Goal: Information Seeking & Learning: Learn about a topic

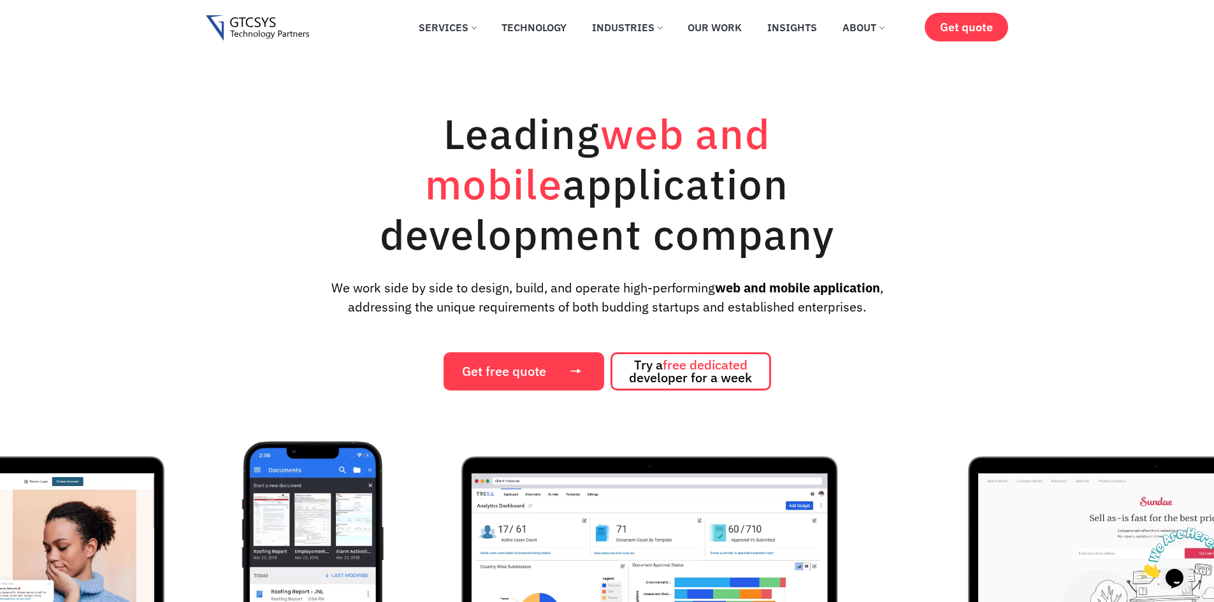
drag, startPoint x: 353, startPoint y: 134, endPoint x: 876, endPoint y: 215, distance: 529.5
click at [876, 215] on h1 "Leading web and mobile application development company" at bounding box center [608, 183] width 574 height 151
drag, startPoint x: 783, startPoint y: 231, endPoint x: 334, endPoint y: 126, distance: 461.6
click at [334, 126] on h1 "Leading web and mobile application development company" at bounding box center [608, 183] width 574 height 151
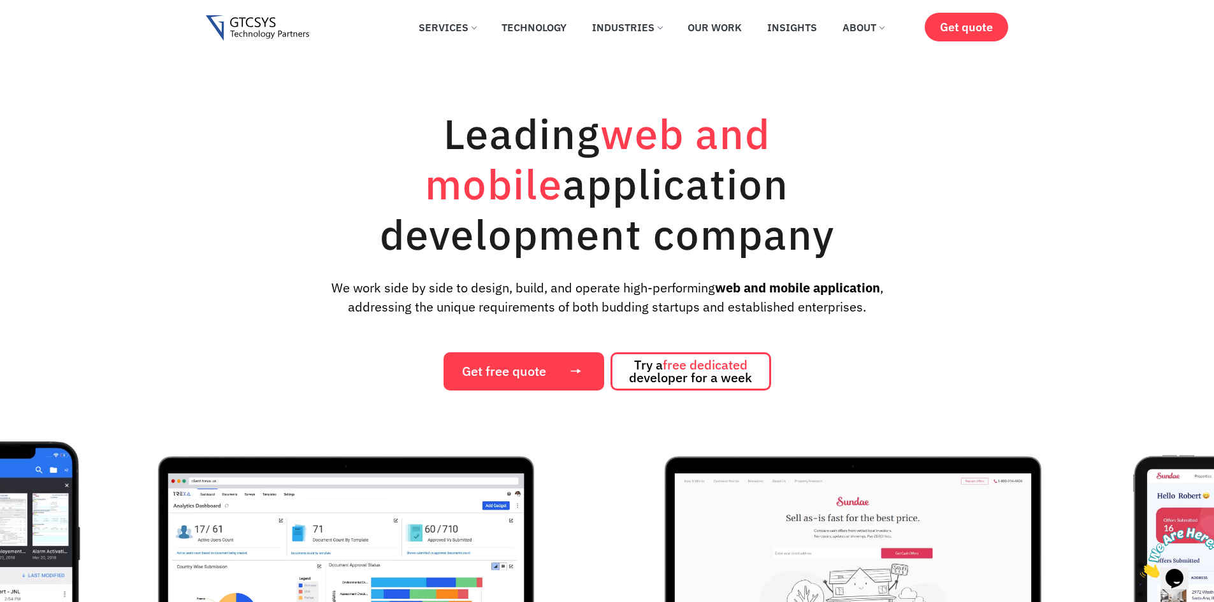
click at [380, 134] on h1 "Leading web and mobile application development company" at bounding box center [608, 183] width 574 height 151
drag, startPoint x: 598, startPoint y: 136, endPoint x: 639, endPoint y: 141, distance: 41.1
click at [651, 140] on span "web and mobile" at bounding box center [597, 158] width 345 height 105
click at [422, 128] on h1 "Leading web and mobile application development company" at bounding box center [608, 183] width 574 height 151
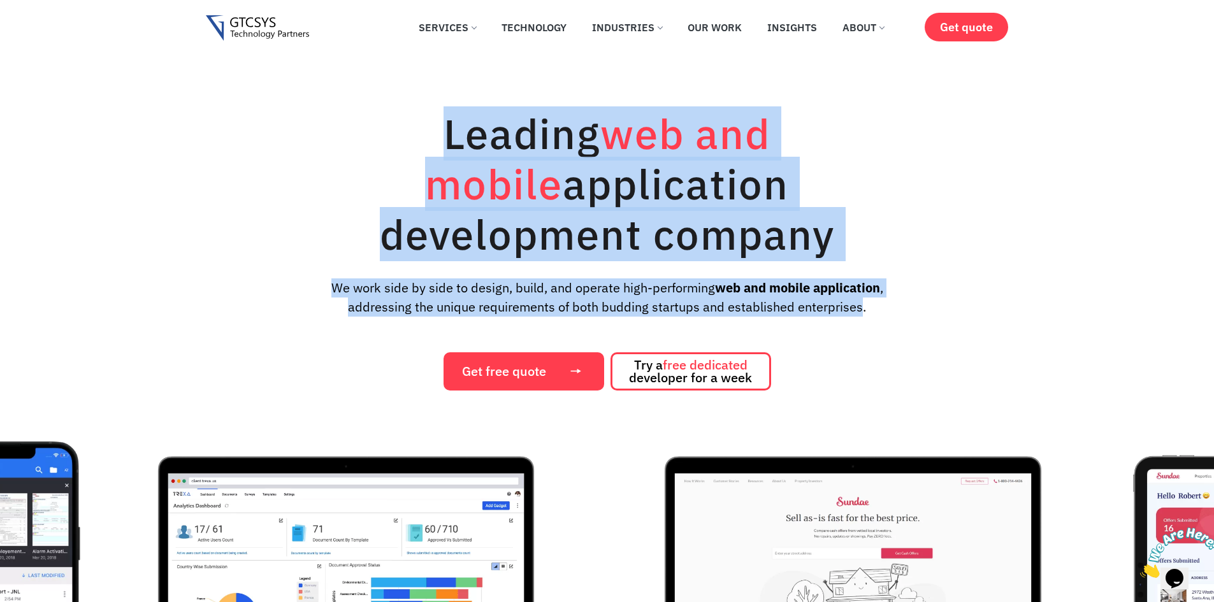
drag, startPoint x: 362, startPoint y: 133, endPoint x: 861, endPoint y: 323, distance: 534.0
click at [861, 323] on div "Leading web and mobile application development company We work side by side to …" at bounding box center [607, 249] width 803 height 282
click at [777, 211] on h1 "Leading web and mobile application development company" at bounding box center [608, 183] width 574 height 151
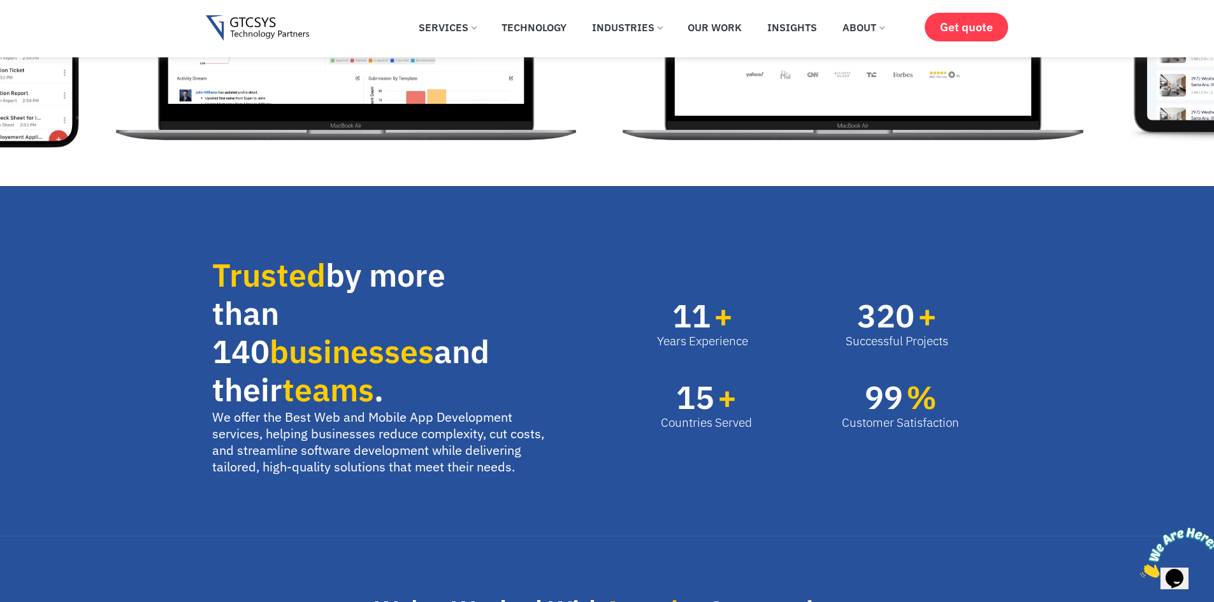
scroll to position [701, 0]
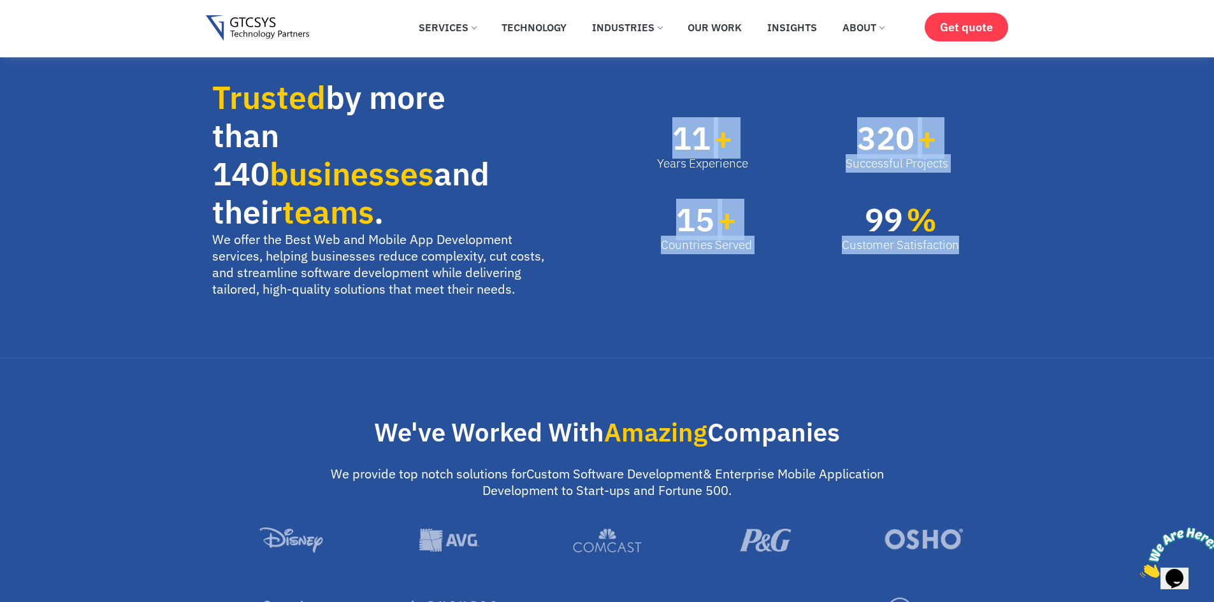
drag, startPoint x: 639, startPoint y: 134, endPoint x: 1028, endPoint y: 229, distance: 400.2
click at [1028, 229] on section "Trusted by more than 140 businesses and their teams . We offer the Best Web and…" at bounding box center [607, 183] width 1214 height 351
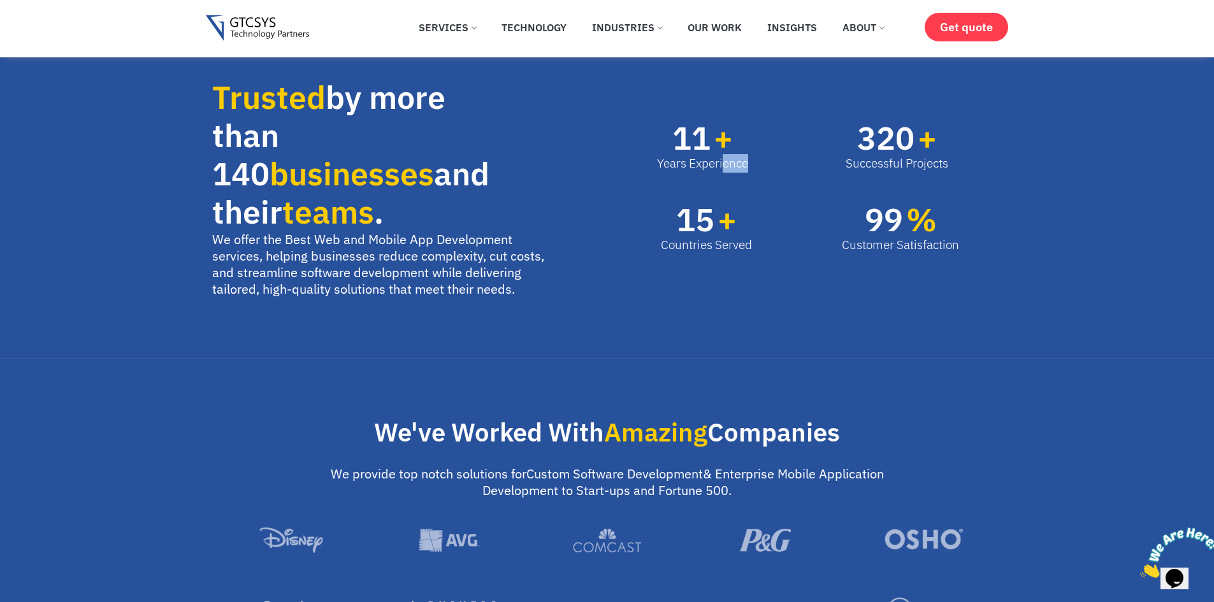
drag, startPoint x: 659, startPoint y: 126, endPoint x: 723, endPoint y: 158, distance: 71.5
click at [723, 158] on div "Years Experience 11 +" at bounding box center [703, 147] width 166 height 50
click at [655, 122] on div "Years Experience 11 +" at bounding box center [703, 147] width 166 height 50
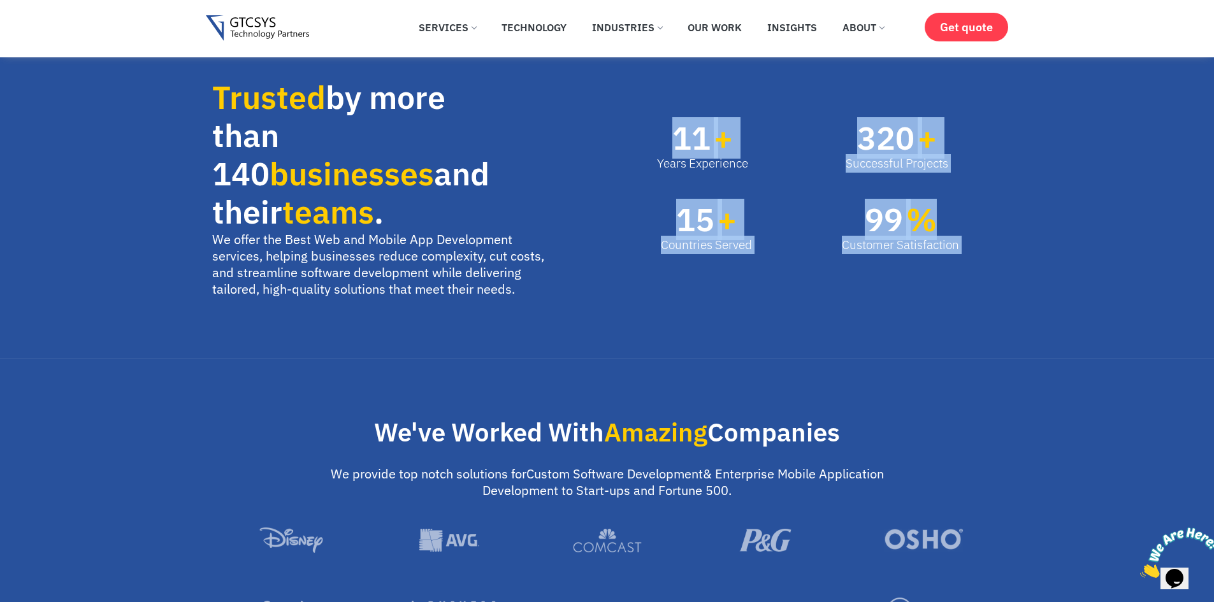
drag, startPoint x: 641, startPoint y: 119, endPoint x: 949, endPoint y: 217, distance: 323.7
click at [949, 217] on div "Years Experience 11 + Successful Projects 320 + Countries Served 15 + Customer …" at bounding box center [808, 188] width 402 height 232
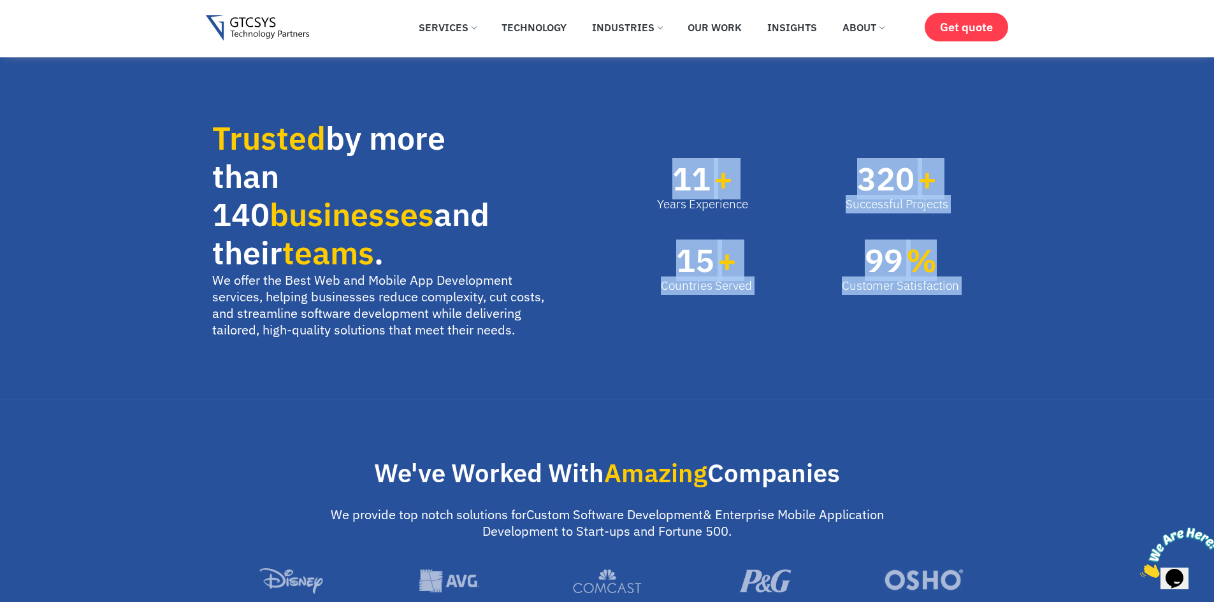
scroll to position [637, 0]
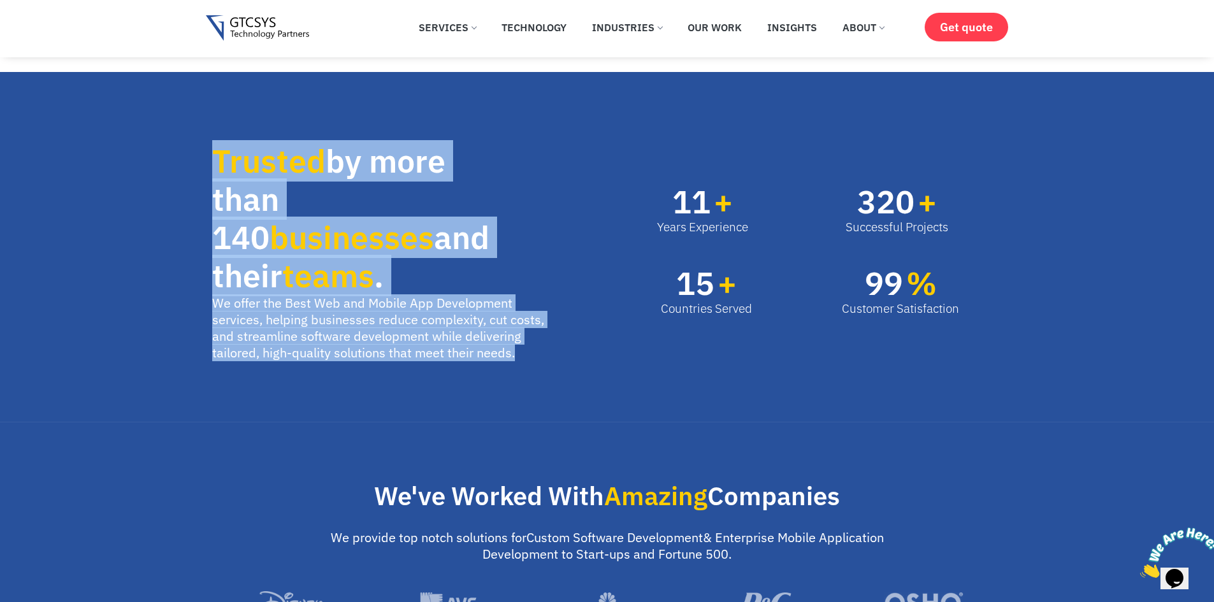
drag, startPoint x: 208, startPoint y: 144, endPoint x: 521, endPoint y: 356, distance: 377.8
click at [521, 356] on div "Trusted by more than 140 businesses and their teams . We offer the Best Web and…" at bounding box center [407, 252] width 402 height 232
click at [523, 356] on div "Trusted by more than 140 businesses and their teams . We offer the Best Web and…" at bounding box center [407, 252] width 402 height 232
drag, startPoint x: 523, startPoint y: 354, endPoint x: 205, endPoint y: 155, distance: 375.1
click at [206, 155] on div "Trusted by more than 140 businesses and their teams . We offer the Best Web and…" at bounding box center [407, 252] width 402 height 232
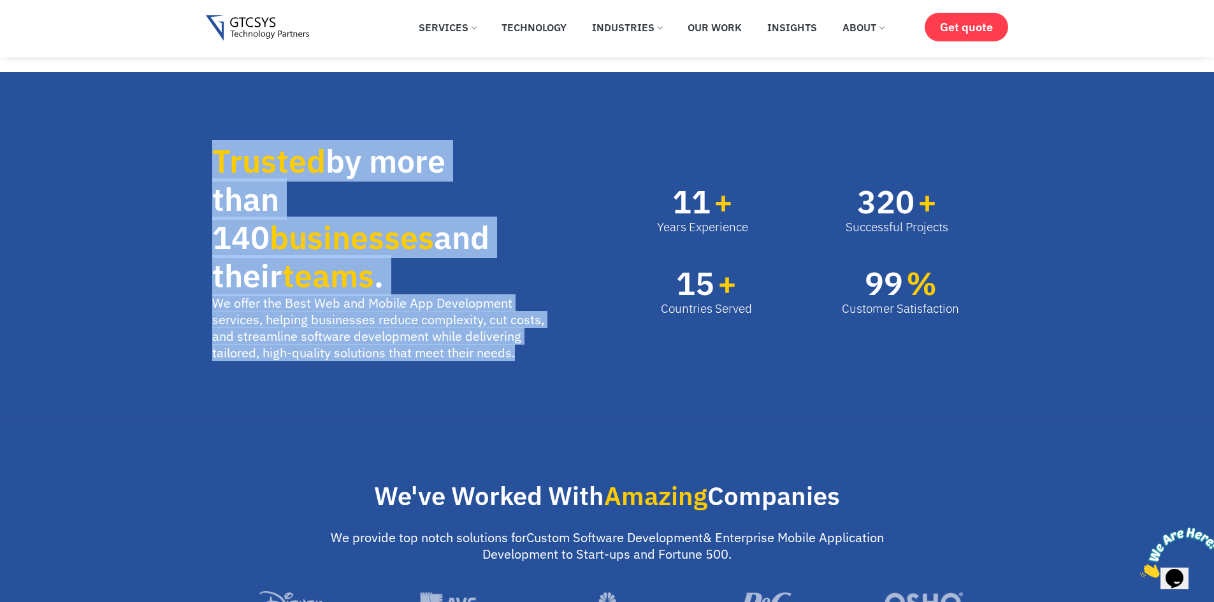
click at [205, 154] on section "Trusted by more than 140 businesses and their teams . We offer the Best Web and…" at bounding box center [607, 247] width 1214 height 351
drag, startPoint x: 201, startPoint y: 136, endPoint x: 537, endPoint y: 361, distance: 405.1
click at [537, 361] on section "Trusted by more than 140 businesses and their teams . We offer the Best Web and…" at bounding box center [607, 247] width 1214 height 351
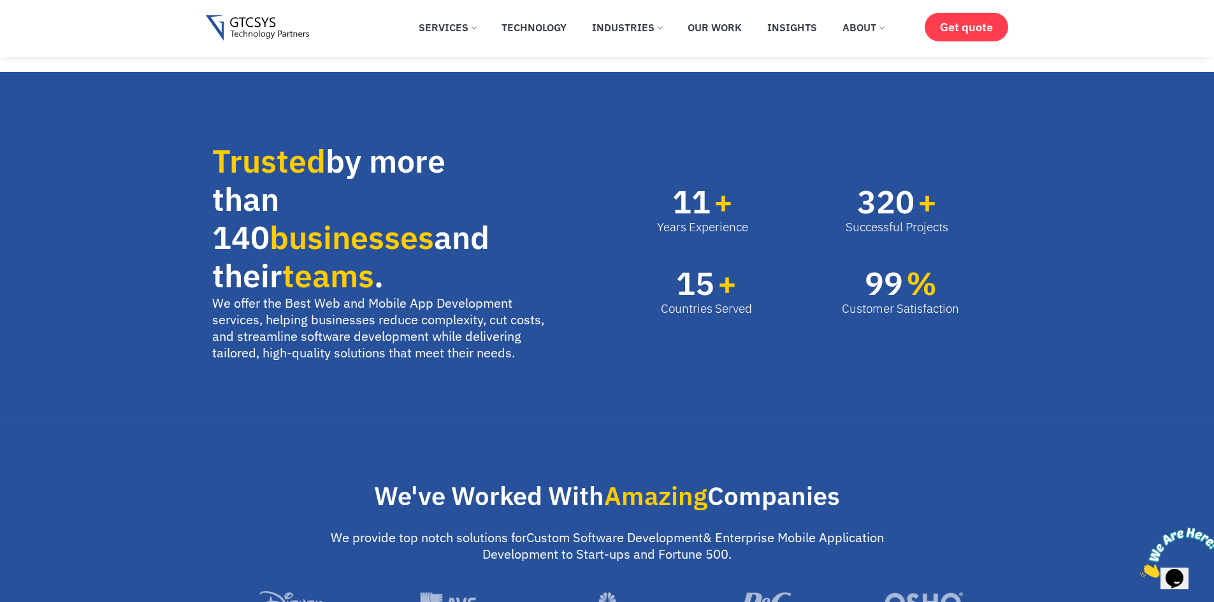
click at [537, 361] on section "Trusted by more than 140 businesses and their teams . We offer the Best Web and…" at bounding box center [607, 247] width 1214 height 351
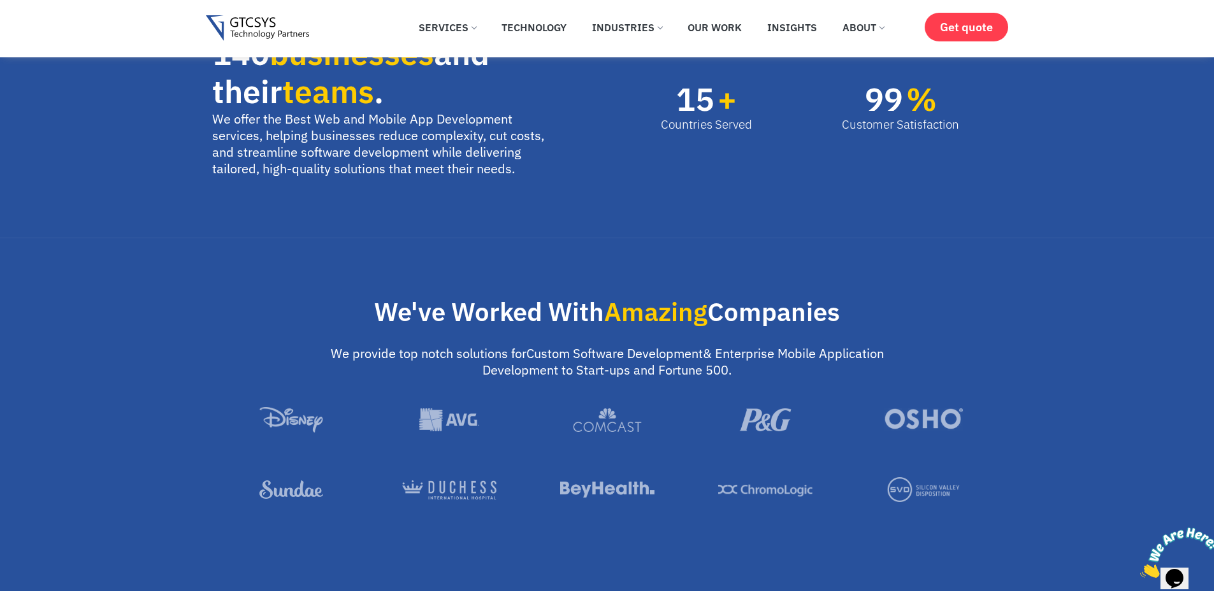
scroll to position [829, 0]
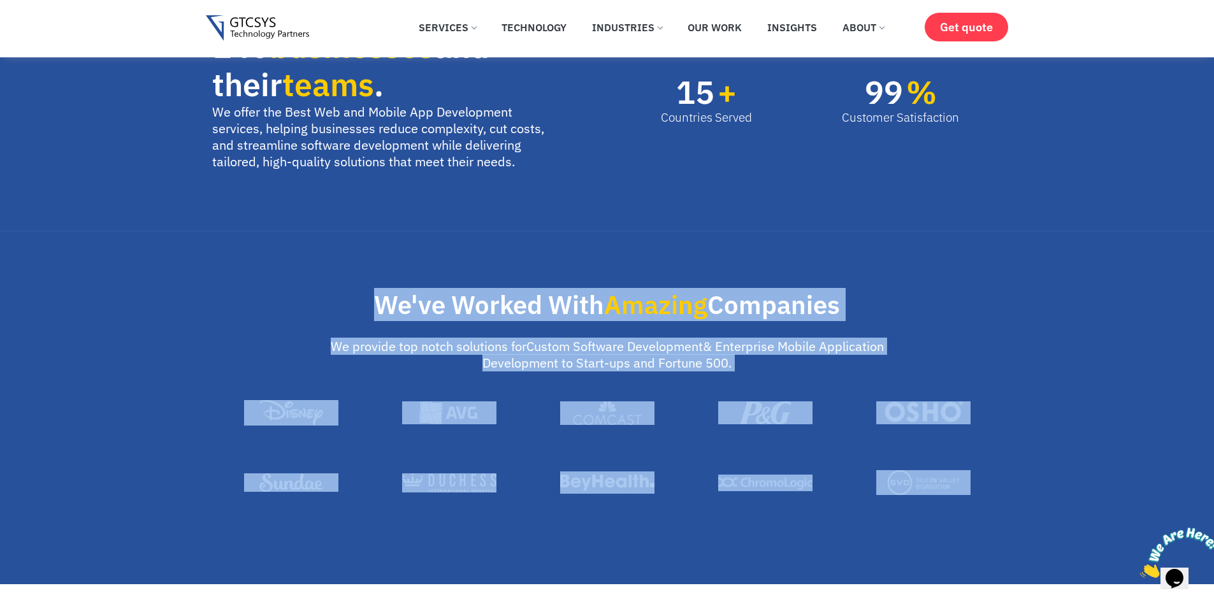
drag, startPoint x: 371, startPoint y: 287, endPoint x: 995, endPoint y: 485, distance: 654.5
click at [995, 485] on div "We've Worked With Amazing Companies We provide top notch solutions for Custom S…" at bounding box center [607, 416] width 803 height 261
click at [991, 489] on div at bounding box center [607, 504] width 790 height 69
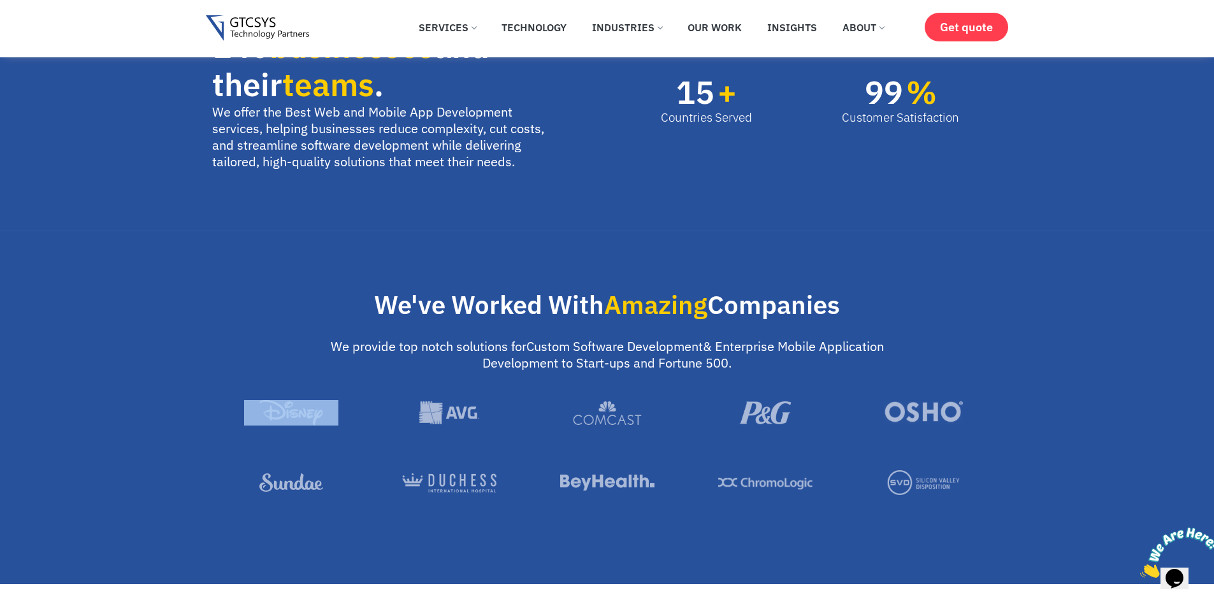
drag, startPoint x: 198, startPoint y: 403, endPoint x: 323, endPoint y: 407, distance: 125.0
click at [323, 407] on section "We've Worked With Amazing Companies We provide top notch solutions for Custom S…" at bounding box center [607, 407] width 1214 height 353
click at [361, 431] on div at bounding box center [607, 435] width 790 height 71
drag, startPoint x: 226, startPoint y: 464, endPoint x: 336, endPoint y: 486, distance: 112.5
click at [336, 486] on div at bounding box center [291, 482] width 158 height 25
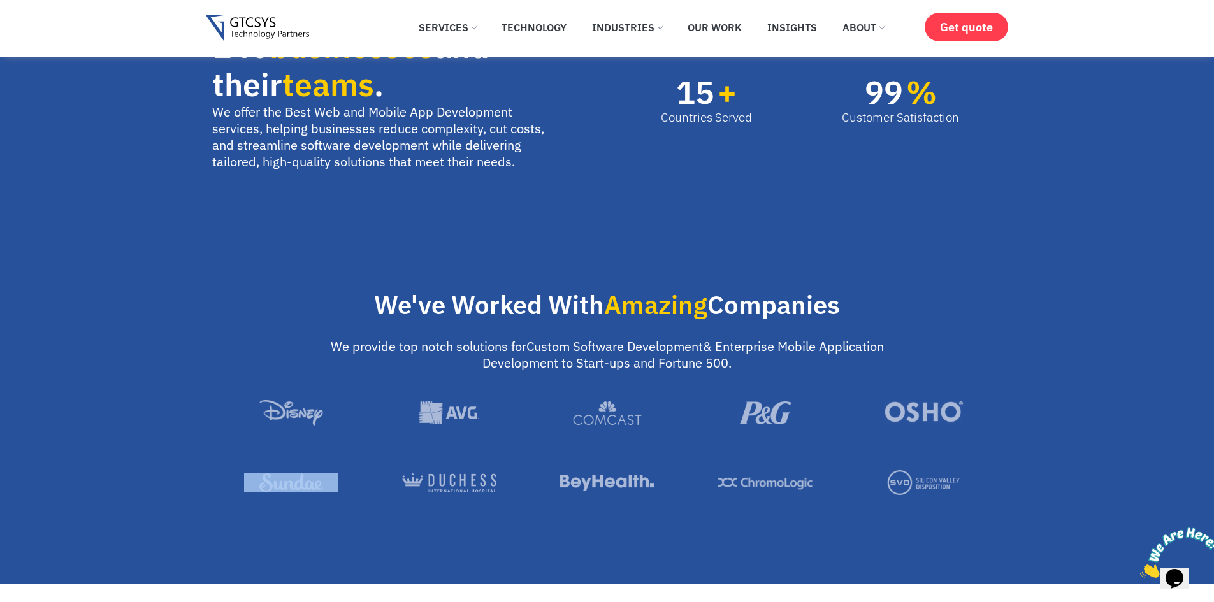
click at [349, 509] on div at bounding box center [607, 504] width 790 height 69
click at [677, 540] on section "We've Worked With Amazing Companies We provide top notch solutions for Custom S…" at bounding box center [607, 407] width 1214 height 353
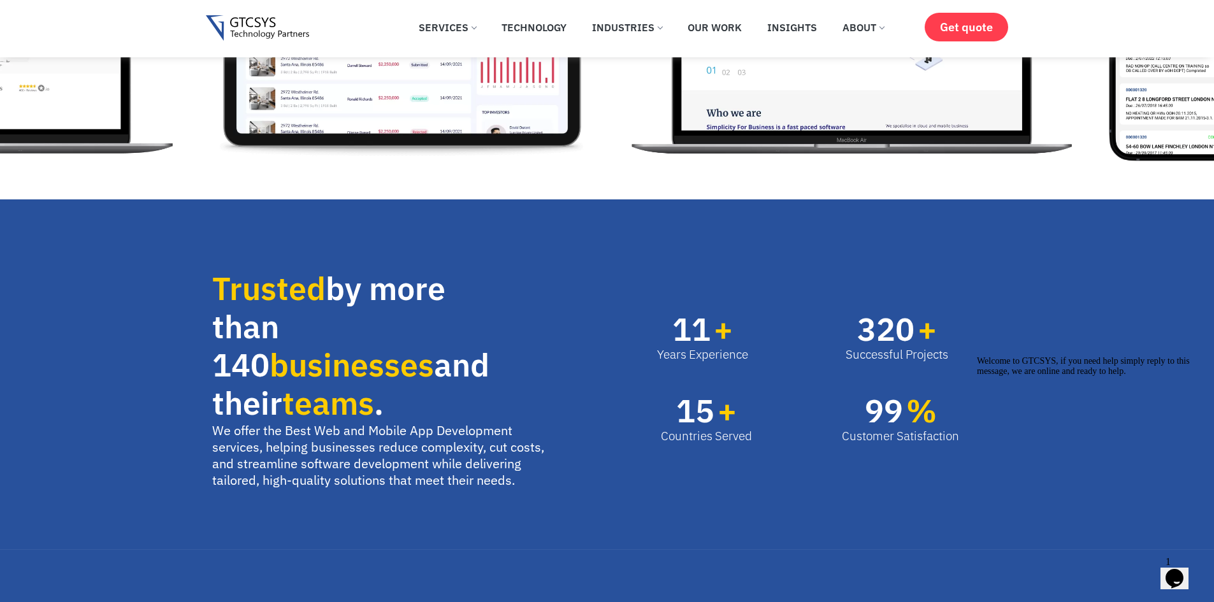
scroll to position [0, 0]
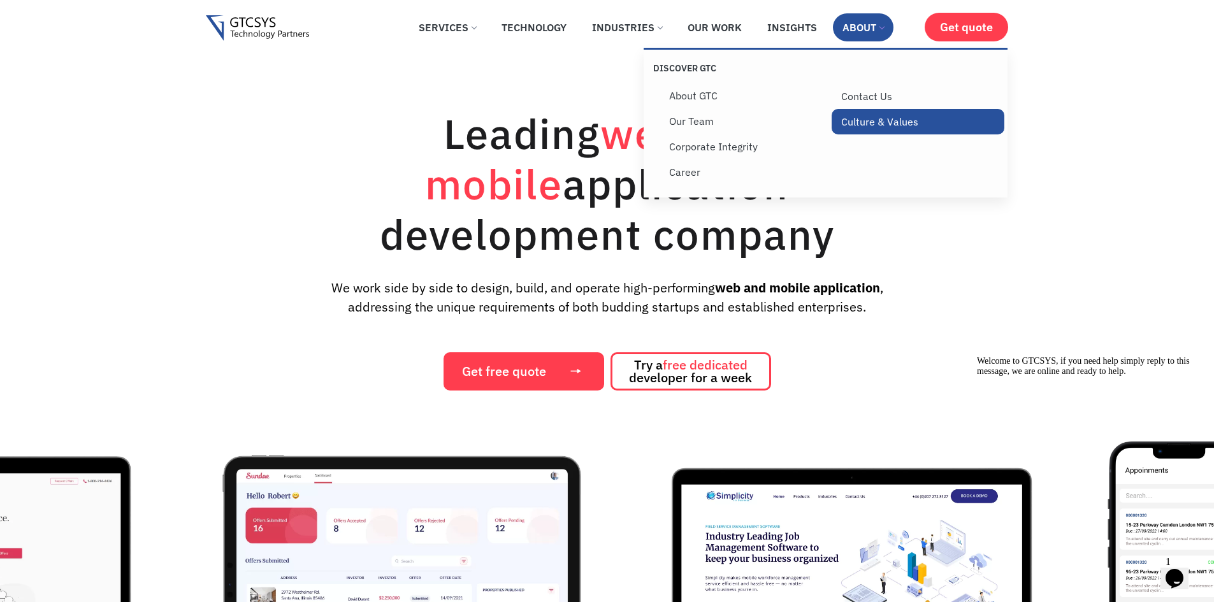
click at [870, 124] on link "Culture & Values" at bounding box center [918, 121] width 173 height 25
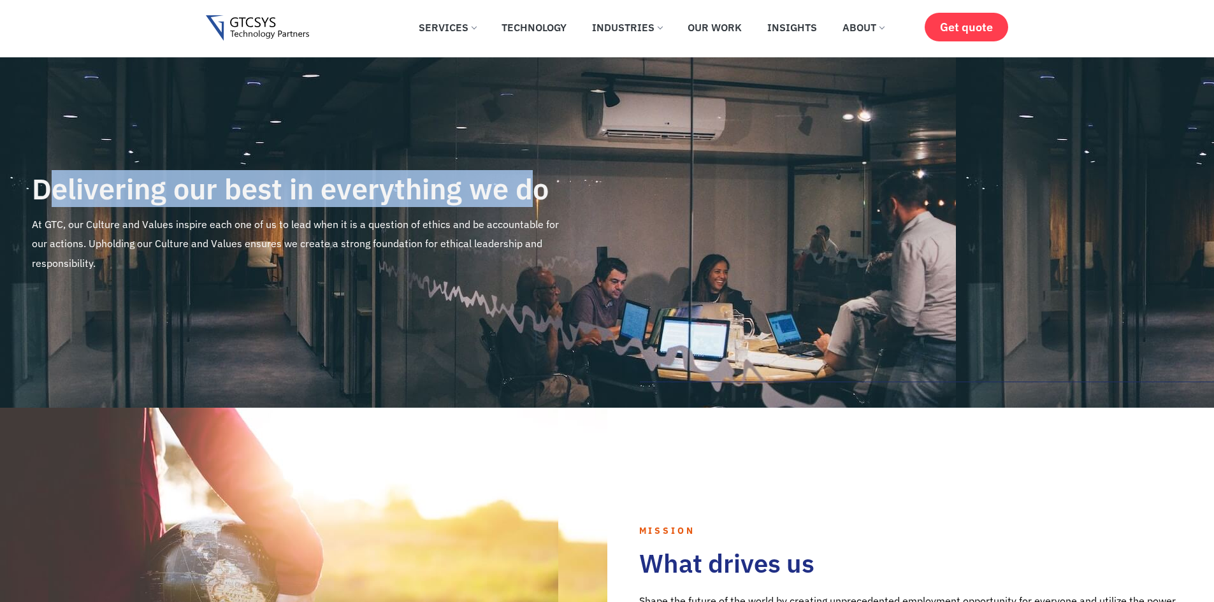
click at [523, 189] on h4 "Delivering our best in everything we do" at bounding box center [304, 189] width 544 height 32
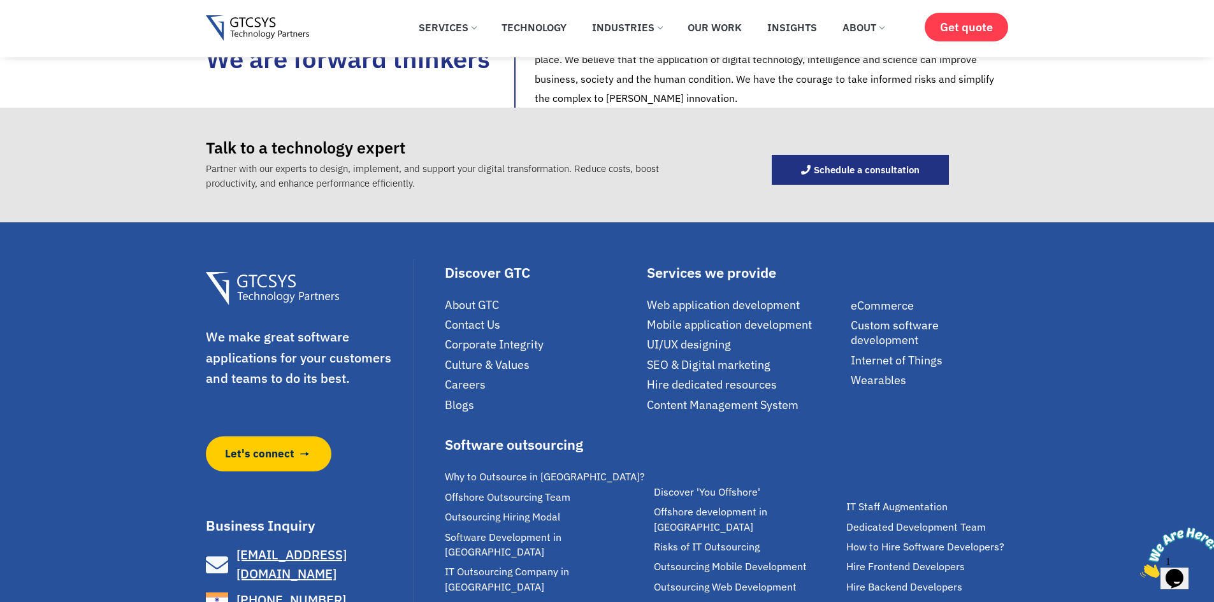
scroll to position [1402, 0]
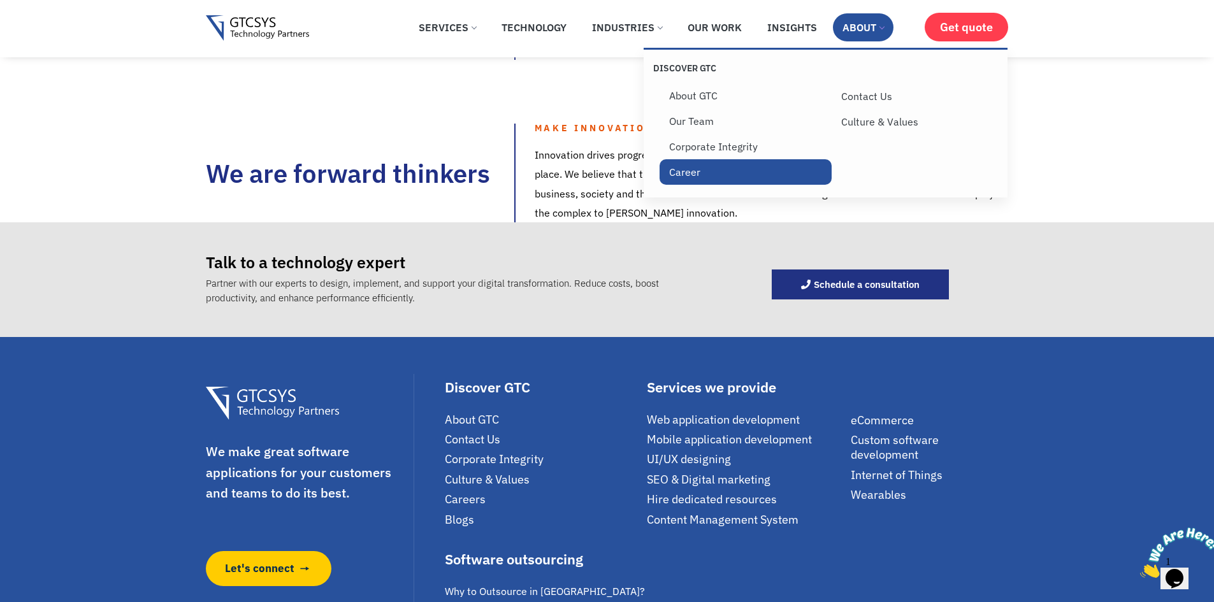
click at [696, 163] on link "Career" at bounding box center [746, 171] width 173 height 25
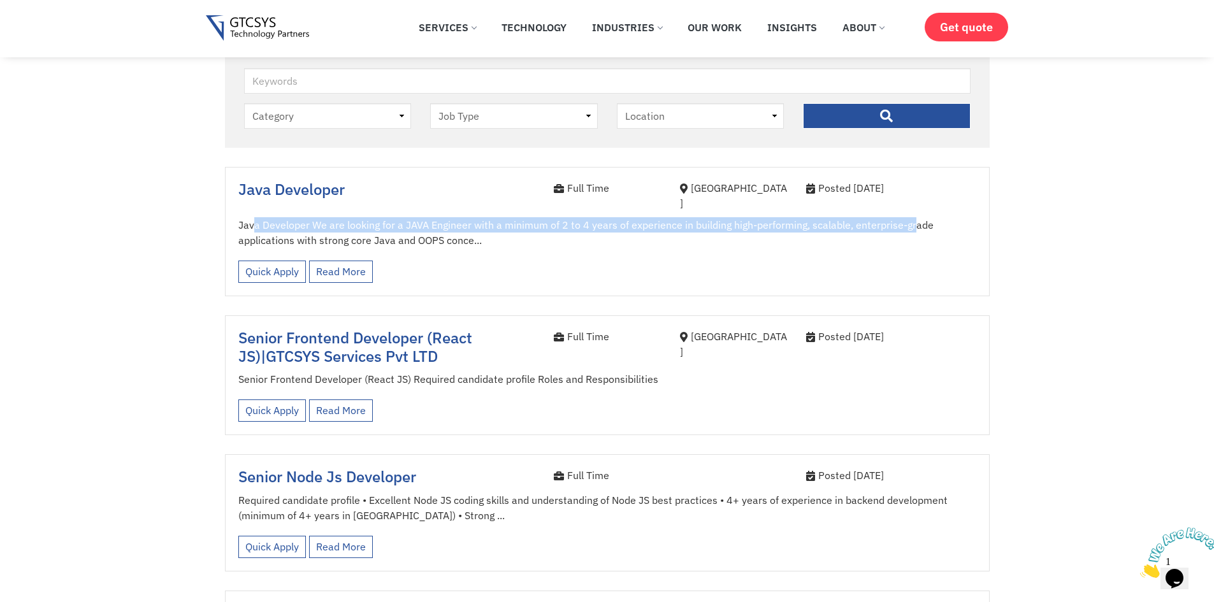
click at [914, 217] on p "Java Developer We are looking for a JAVA Engineer with a minimum of 2 to 4 year…" at bounding box center [607, 232] width 738 height 31
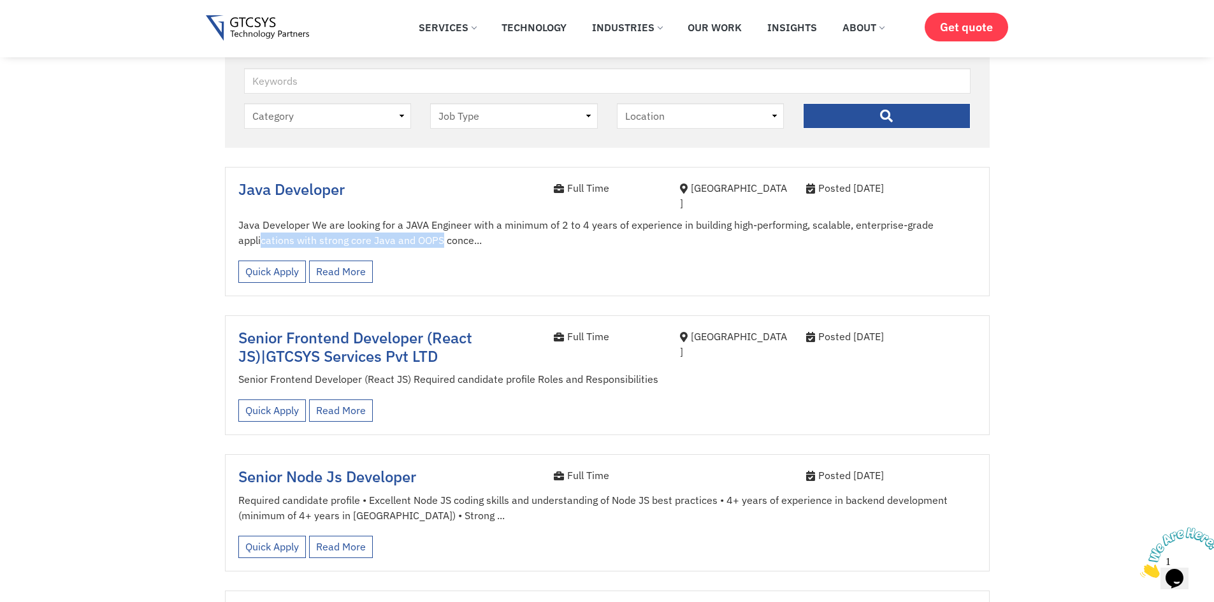
drag, startPoint x: 261, startPoint y: 228, endPoint x: 442, endPoint y: 231, distance: 180.4
click at [442, 231] on p "Java Developer We are looking for a JAVA Engineer with a minimum of 2 to 4 year…" at bounding box center [607, 232] width 738 height 31
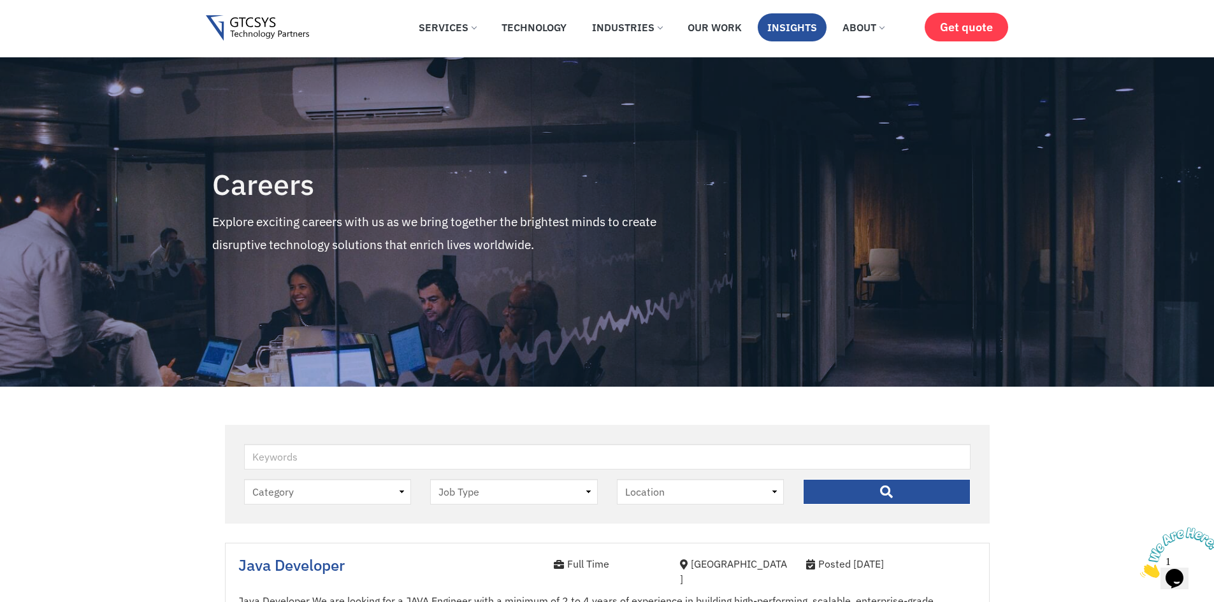
click at [792, 42] on li "Insights" at bounding box center [792, 30] width 69 height 34
click at [779, 29] on link "Insights" at bounding box center [792, 27] width 69 height 28
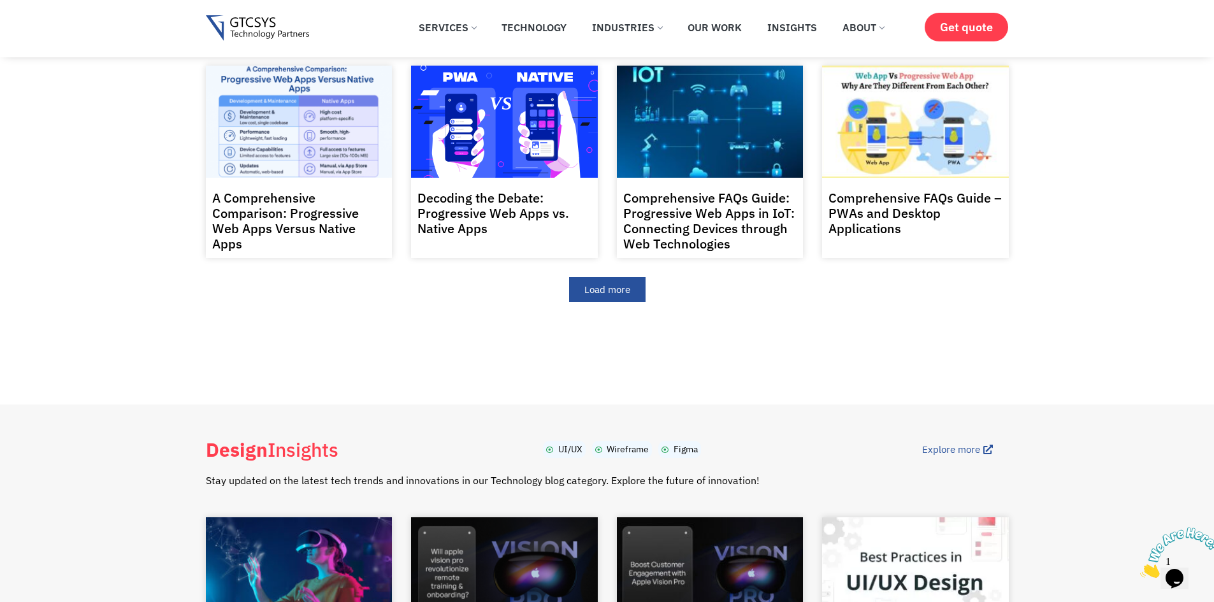
scroll to position [1020, 0]
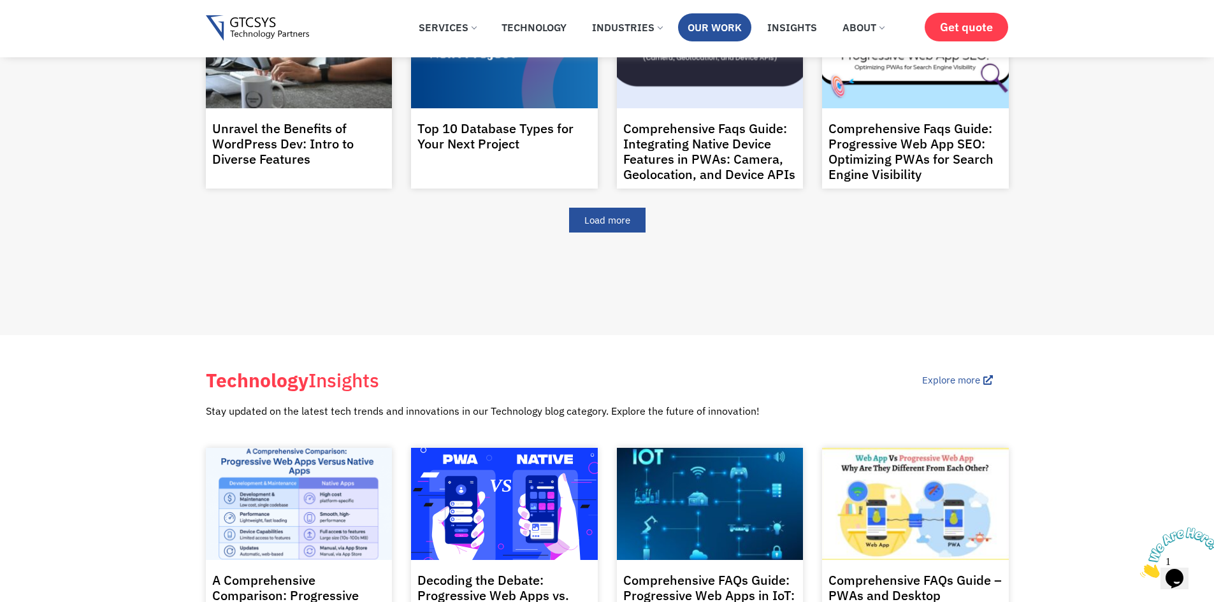
click at [733, 36] on link "Our Work" at bounding box center [714, 27] width 73 height 28
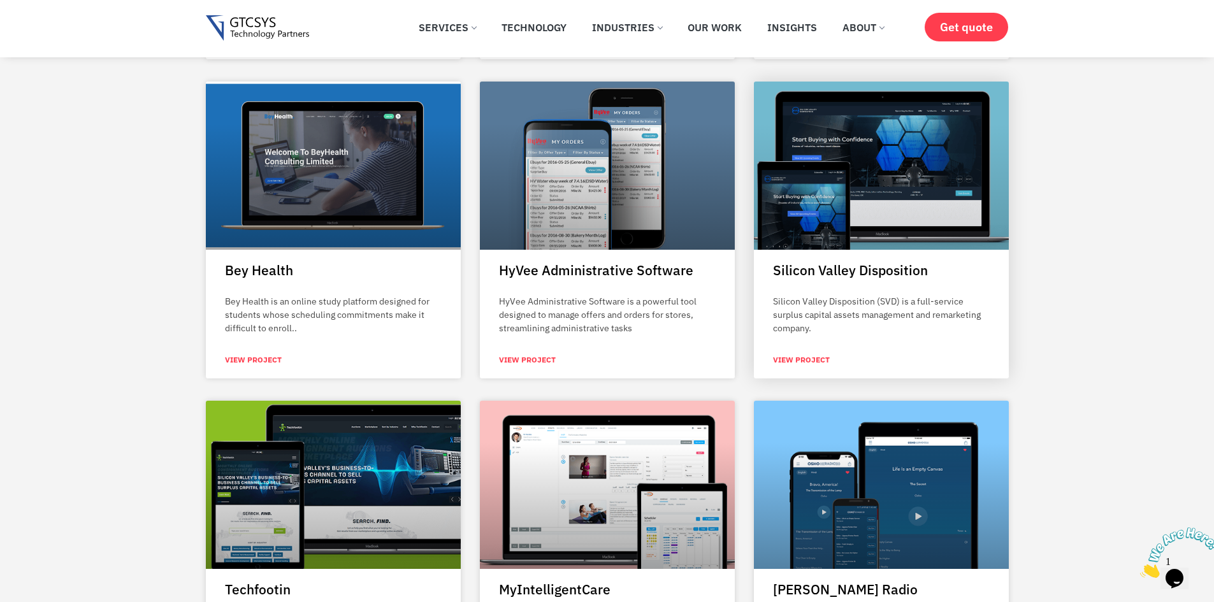
scroll to position [1976, 0]
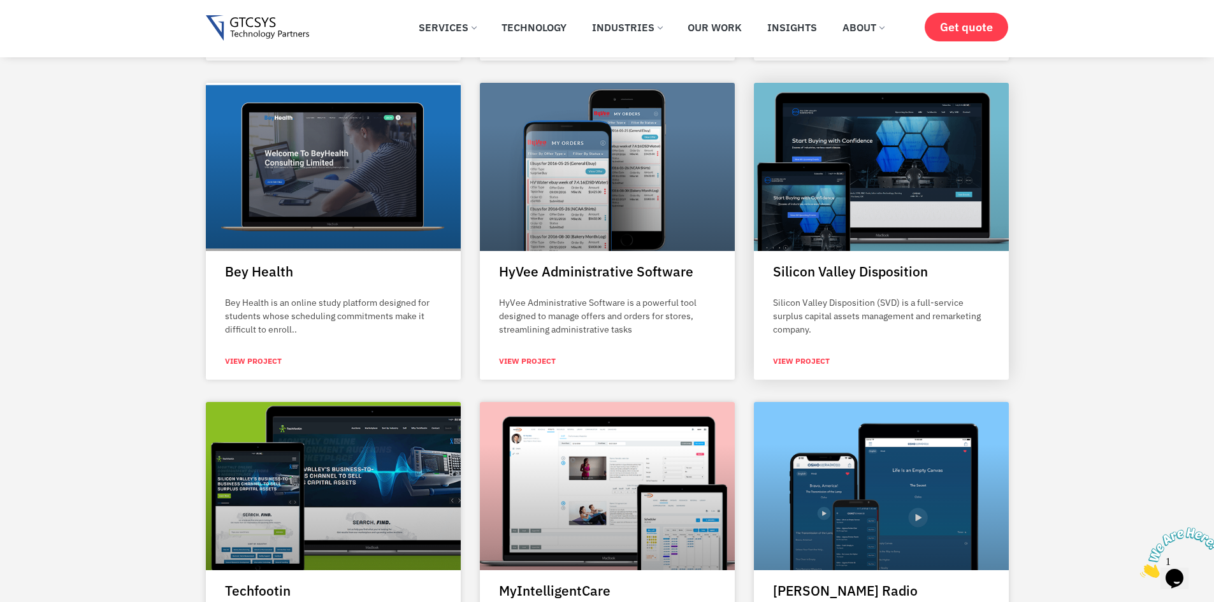
click at [800, 361] on link "View Project" at bounding box center [801, 361] width 57 height 11
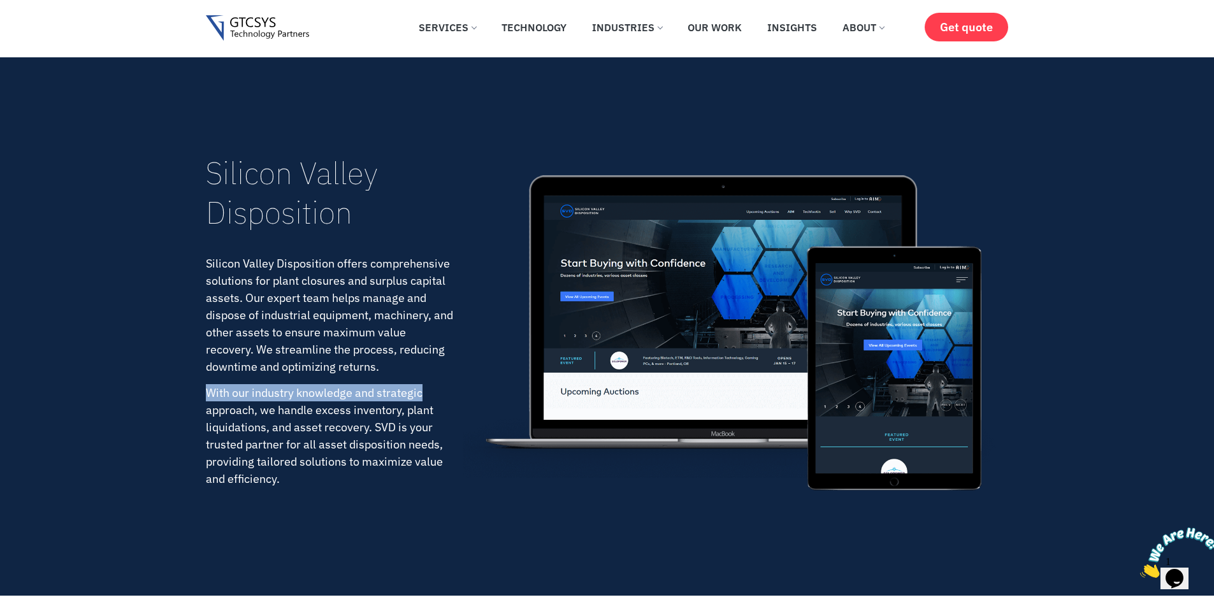
drag, startPoint x: 435, startPoint y: 395, endPoint x: 185, endPoint y: 393, distance: 249.8
click at [185, 393] on section "Silicon Valley Disposition (SVD) is a full-service surplus capital assets manag…" at bounding box center [607, 295] width 1214 height 602
drag, startPoint x: 201, startPoint y: 408, endPoint x: 381, endPoint y: 410, distance: 180.4
click at [381, 410] on section "Silicon Valley Disposition (SVD) is a full-service surplus capital assets manag…" at bounding box center [607, 295] width 1214 height 602
click at [463, 410] on div at bounding box center [736, 320] width 546 height 551
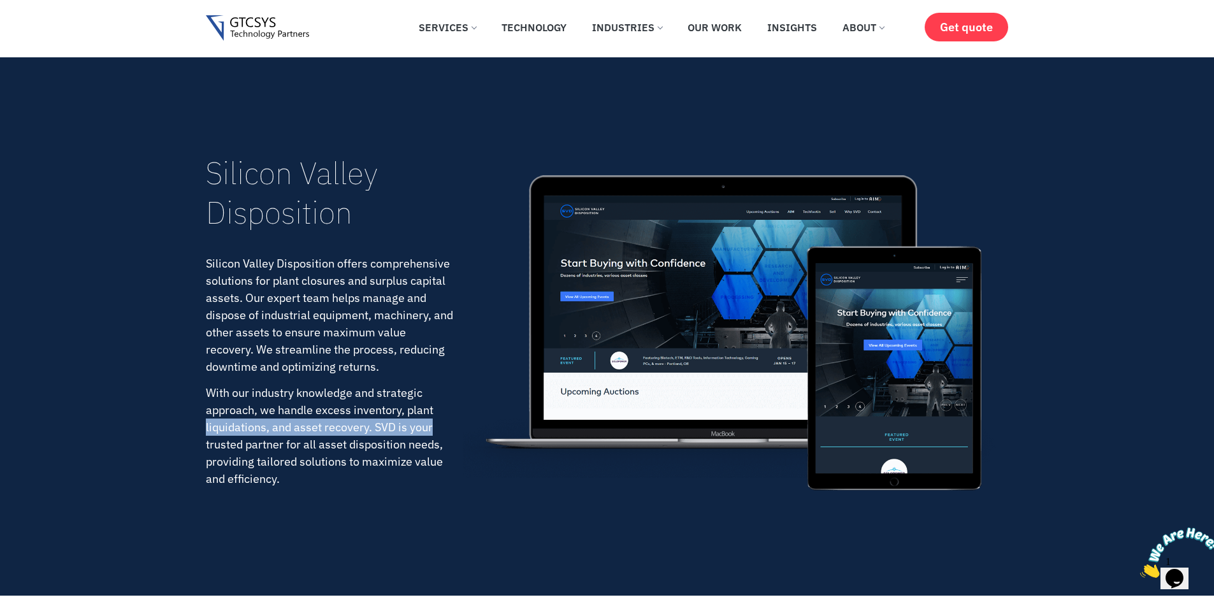
drag, startPoint x: 453, startPoint y: 423, endPoint x: 202, endPoint y: 421, distance: 250.5
click at [204, 421] on section "Silicon Valley Disposition (SVD) is a full-service surplus capital assets manag…" at bounding box center [607, 295] width 1214 height 602
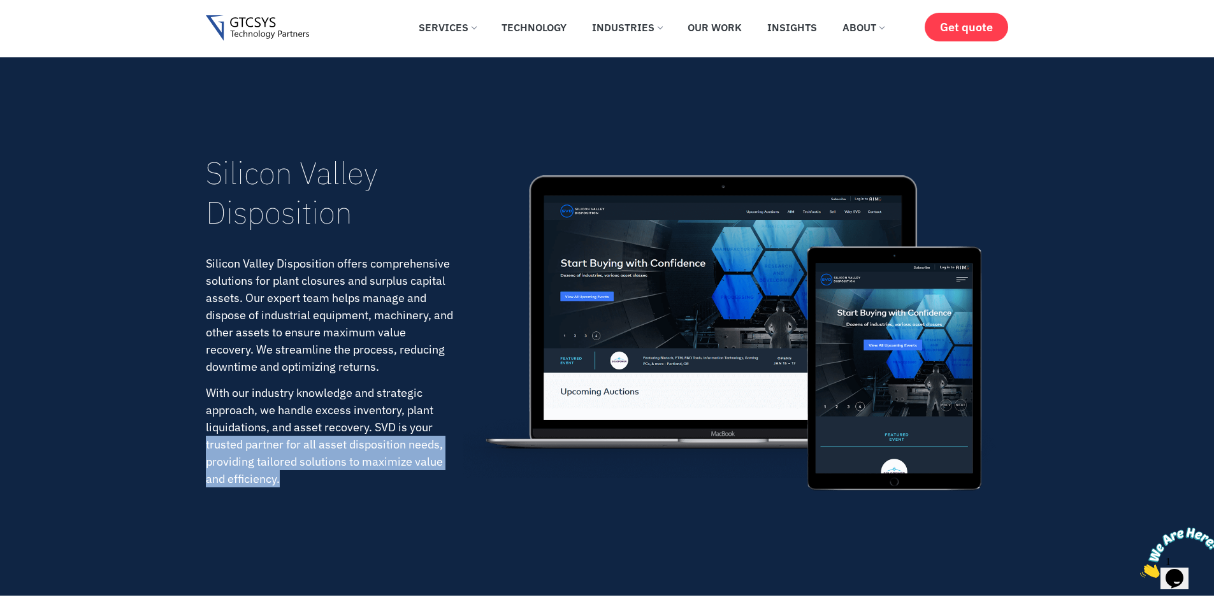
drag, startPoint x: 194, startPoint y: 442, endPoint x: 467, endPoint y: 445, distance: 272.8
click at [466, 445] on section "Silicon Valley Disposition (SVD) is a full-service surplus capital assets manag…" at bounding box center [607, 295] width 1214 height 602
click at [468, 461] on div at bounding box center [736, 320] width 546 height 551
drag, startPoint x: 468, startPoint y: 461, endPoint x: 173, endPoint y: 451, distance: 295.3
click at [173, 451] on section "Silicon Valley Disposition (SVD) is a full-service surplus capital assets manag…" at bounding box center [607, 295] width 1214 height 602
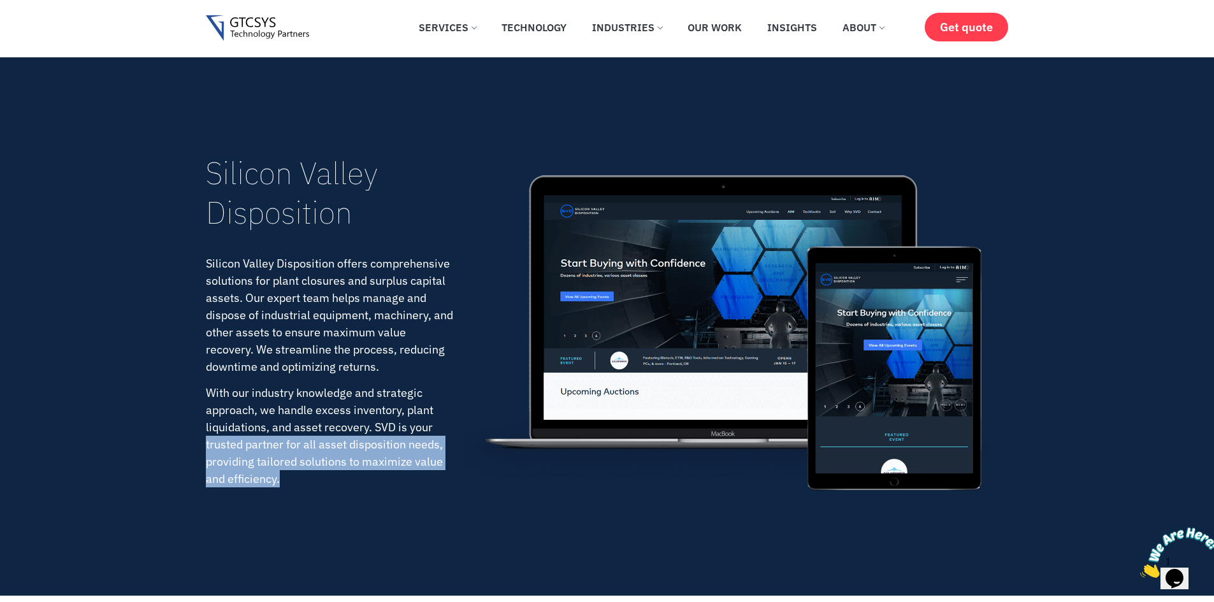
click at [173, 450] on section "Silicon Valley Disposition (SVD) is a full-service surplus capital assets manag…" at bounding box center [607, 295] width 1214 height 602
drag, startPoint x: 243, startPoint y: 465, endPoint x: 432, endPoint y: 474, distance: 189.5
click at [431, 474] on section "Silicon Valley Disposition (SVD) is a full-service surplus capital assets manag…" at bounding box center [607, 295] width 1214 height 602
click at [434, 474] on p "With our industry knowledge and strategic approach, we handle excess inventory,…" at bounding box center [329, 435] width 247 height 103
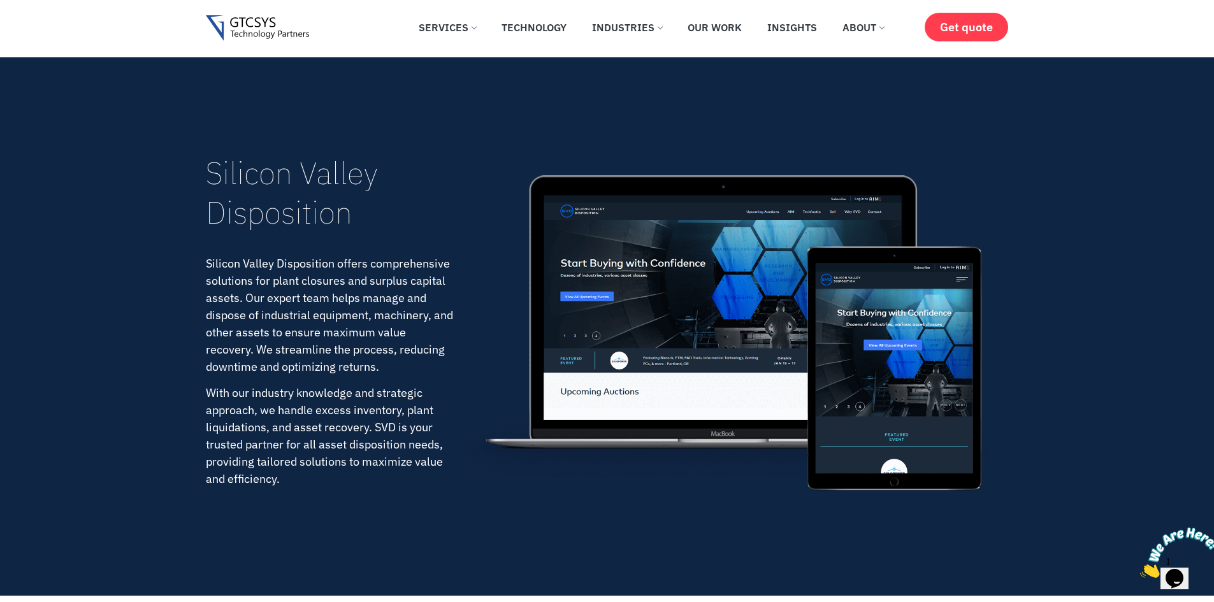
click at [315, 483] on p "With our industry knowledge and strategic approach, we handle excess inventory,…" at bounding box center [329, 435] width 247 height 103
drag, startPoint x: 249, startPoint y: 477, endPoint x: 184, endPoint y: 467, distance: 65.7
click at [184, 467] on section "Silicon Valley Disposition (SVD) is a full-service surplus capital assets manag…" at bounding box center [607, 295] width 1214 height 602
click at [184, 466] on section "Silicon Valley Disposition (SVD) is a full-service surplus capital assets manag…" at bounding box center [607, 295] width 1214 height 602
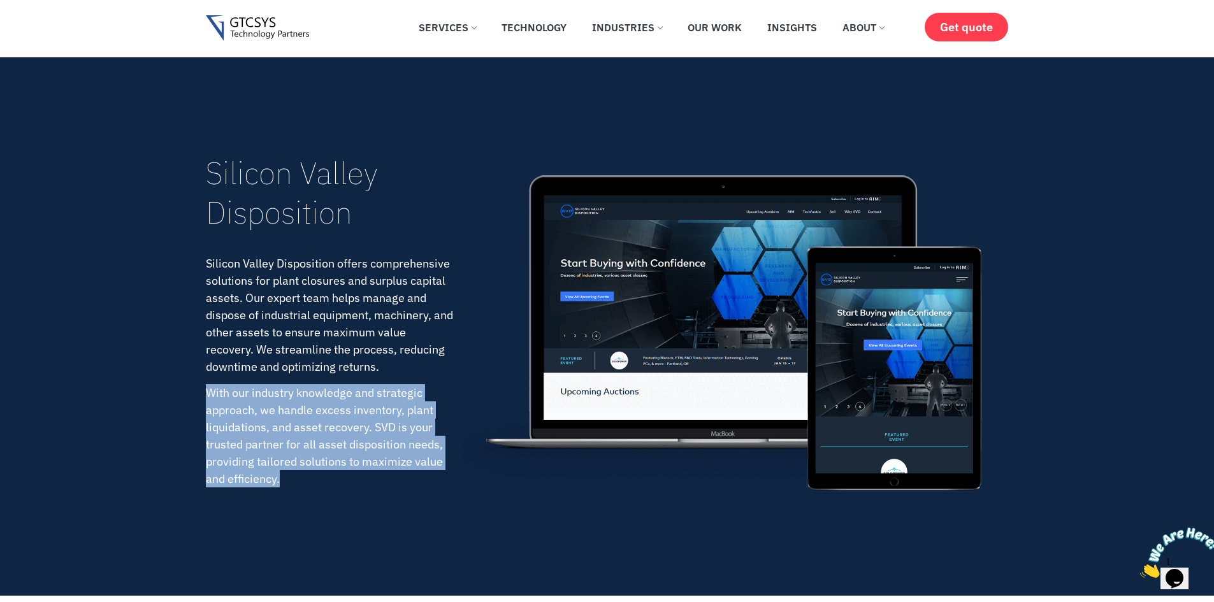
drag, startPoint x: 198, startPoint y: 388, endPoint x: 290, endPoint y: 486, distance: 134.8
click at [290, 486] on section "Silicon Valley Disposition (SVD) is a full-service surplus capital assets manag…" at bounding box center [607, 295] width 1214 height 602
click at [290, 486] on p "With our industry knowledge and strategic approach, we handle excess inventory,…" at bounding box center [329, 435] width 247 height 103
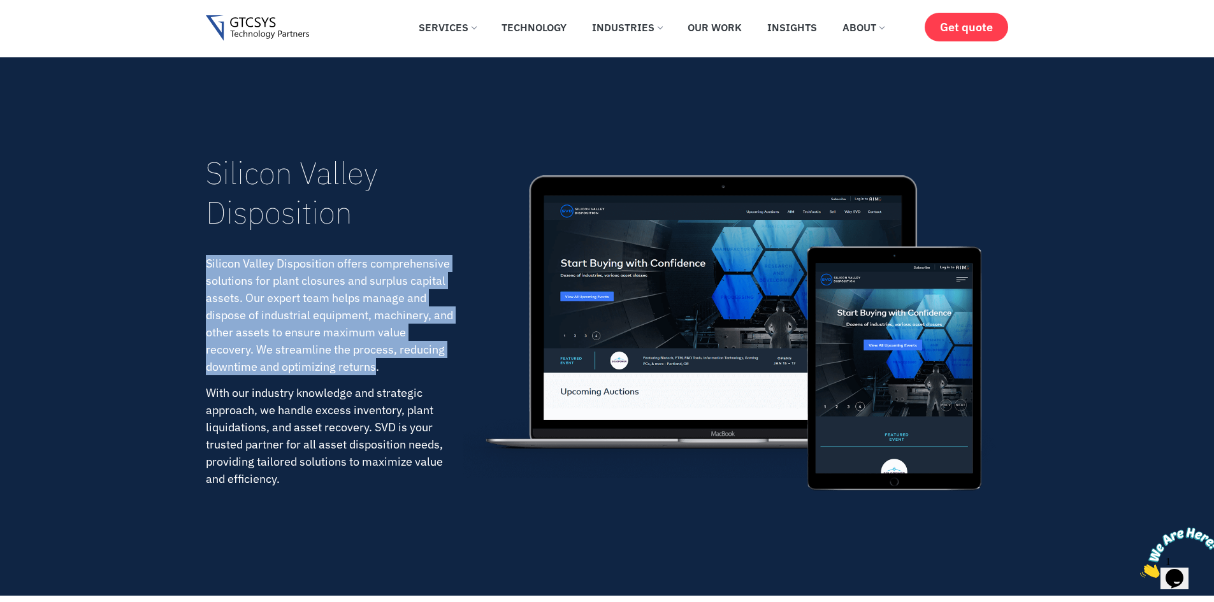
drag, startPoint x: 202, startPoint y: 263, endPoint x: 376, endPoint y: 365, distance: 202.0
click at [376, 365] on section "Silicon Valley Disposition (SVD) is a full-service surplus capital assets manag…" at bounding box center [607, 295] width 1214 height 602
click at [376, 365] on p "Silicon Valley Disposition offers comprehensive solutions for plant closures an…" at bounding box center [329, 315] width 247 height 120
drag, startPoint x: 385, startPoint y: 371, endPoint x: 197, endPoint y: 261, distance: 217.6
click at [197, 261] on section "Silicon Valley Disposition (SVD) is a full-service surplus capital assets manag…" at bounding box center [607, 295] width 1214 height 602
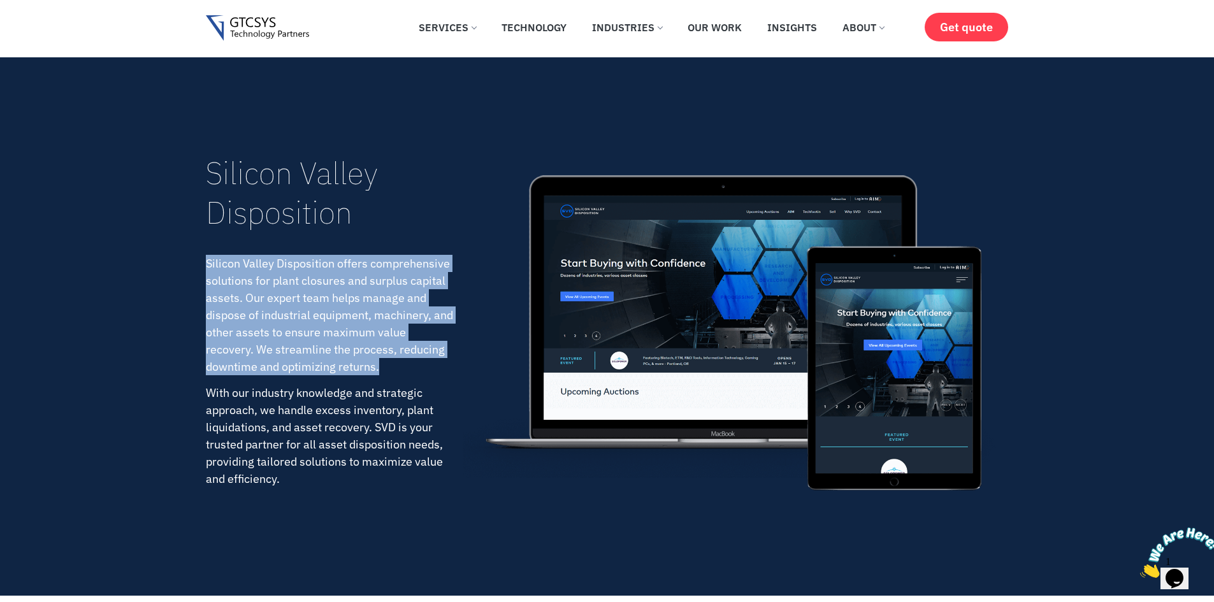
click at [197, 261] on section "Silicon Valley Disposition (SVD) is a full-service surplus capital assets manag…" at bounding box center [607, 295] width 1214 height 602
drag, startPoint x: 194, startPoint y: 136, endPoint x: 362, endPoint y: 233, distance: 193.9
click at [359, 233] on section "Silicon Valley Disposition (SVD) is a full-service surplus capital assets manag…" at bounding box center [607, 295] width 1214 height 602
click at [362, 233] on div "Silicon Valley Disposition (SVD) is a full-service surplus capital assets manag…" at bounding box center [334, 320] width 257 height 551
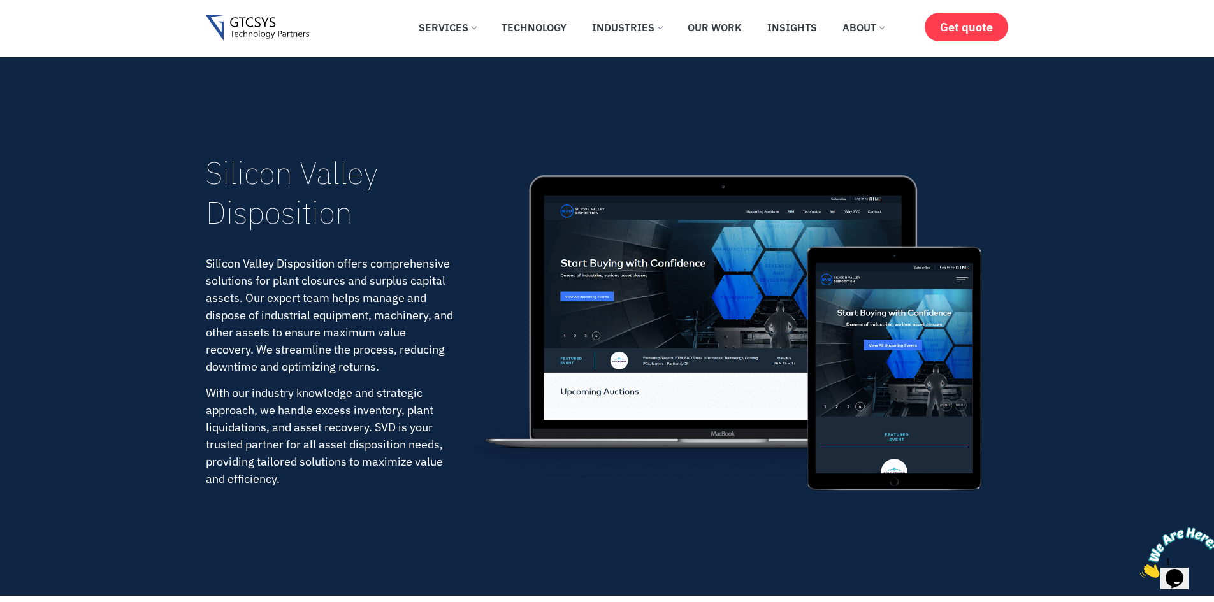
click at [362, 233] on div "Silicon Valley Disposition (SVD) is a full-service surplus capital assets manag…" at bounding box center [334, 320] width 257 height 551
drag, startPoint x: 362, startPoint y: 233, endPoint x: 127, endPoint y: 145, distance: 251.3
click at [127, 145] on section "Silicon Valley Disposition (SVD) is a full-service surplus capital assets manag…" at bounding box center [607, 295] width 1214 height 602
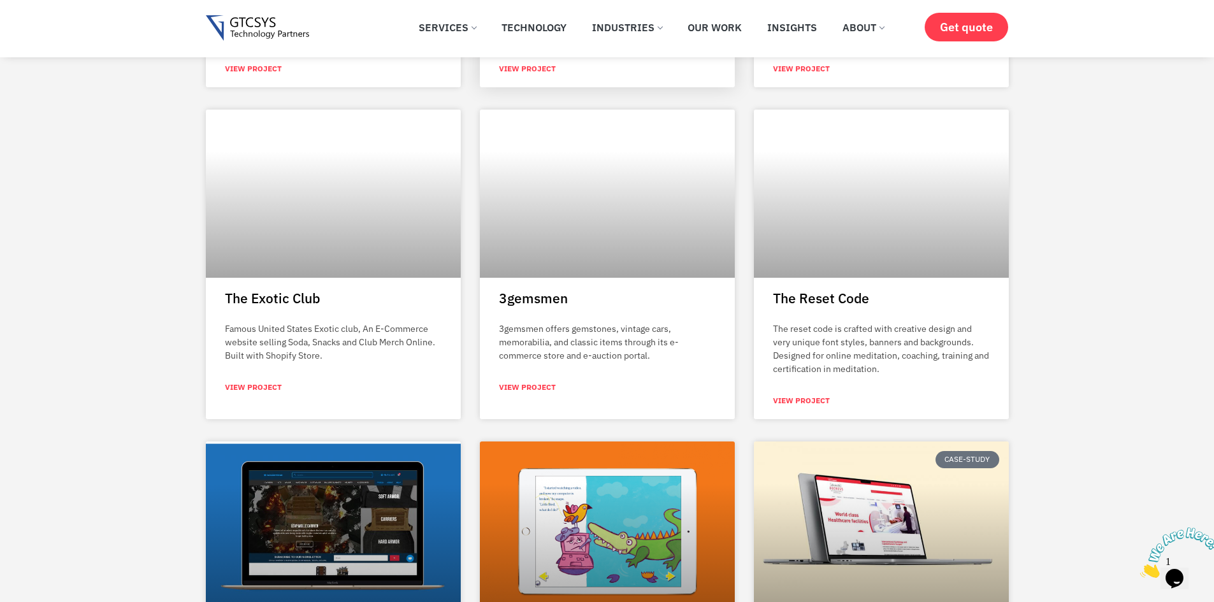
scroll to position [1147, 0]
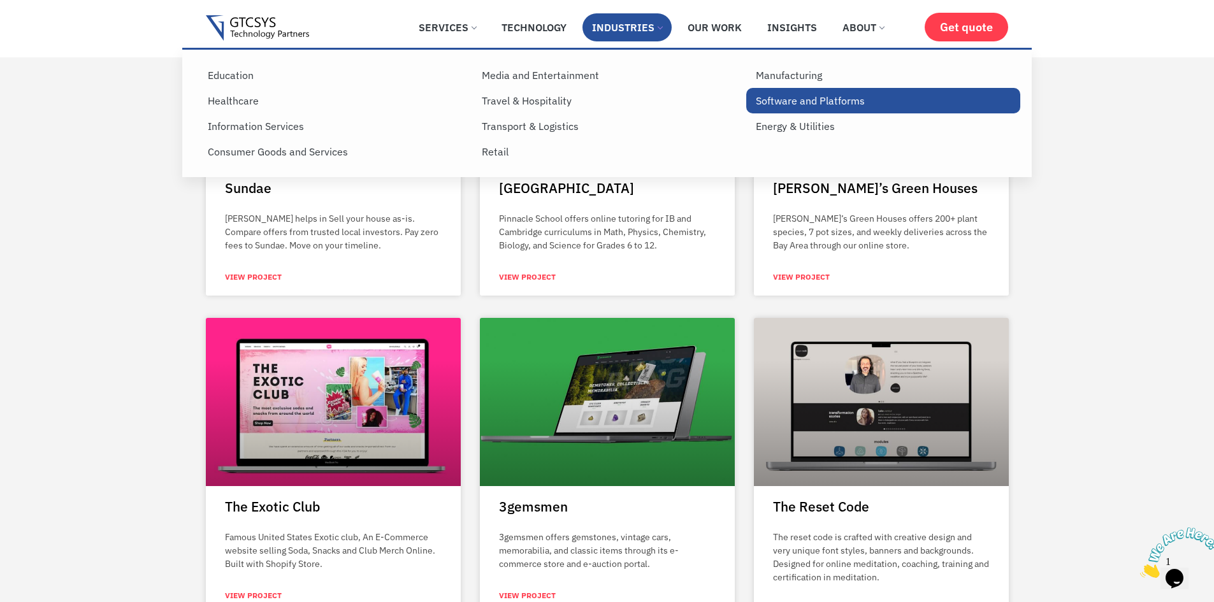
click at [858, 97] on link "Software and Platforms" at bounding box center [883, 100] width 274 height 25
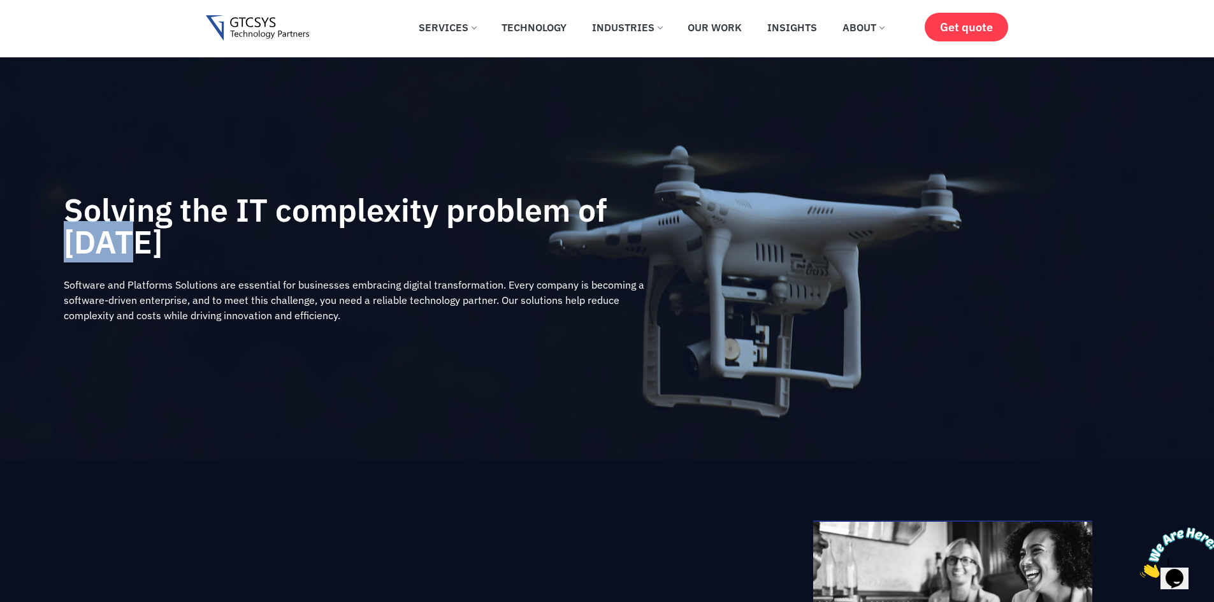
drag, startPoint x: 64, startPoint y: 254, endPoint x: 179, endPoint y: 249, distance: 114.8
click at [158, 250] on h2 "Solving the IT complexity problem of [DATE]" at bounding box center [358, 226] width 588 height 64
click at [180, 249] on h2 "Solving the IT complexity problem of [DATE]" at bounding box center [358, 226] width 588 height 64
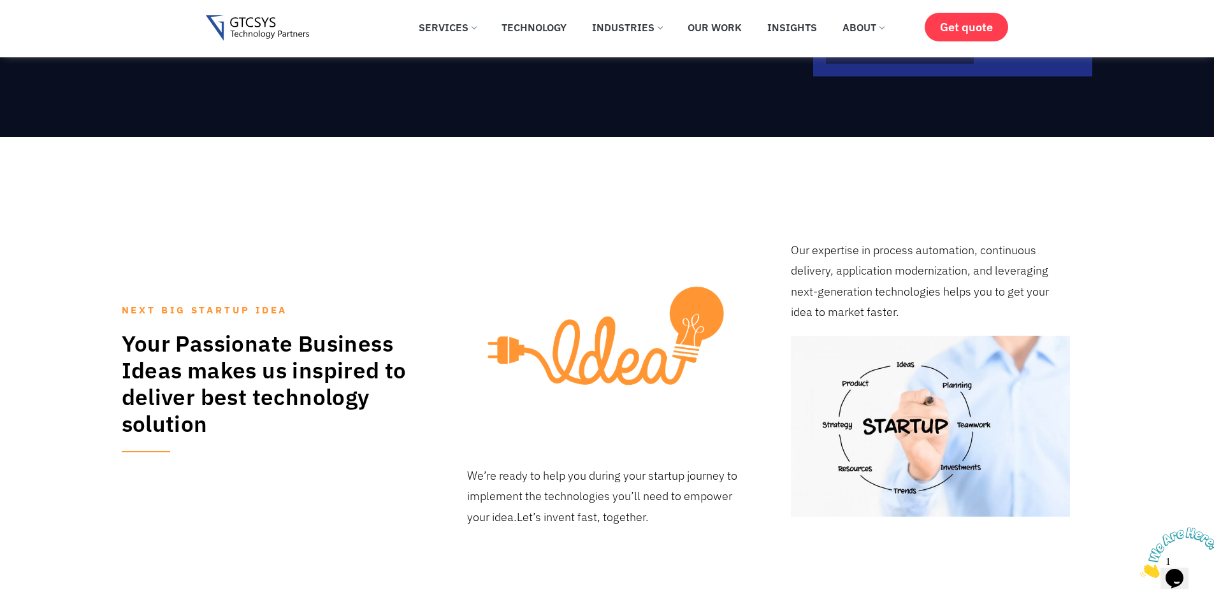
scroll to position [319, 0]
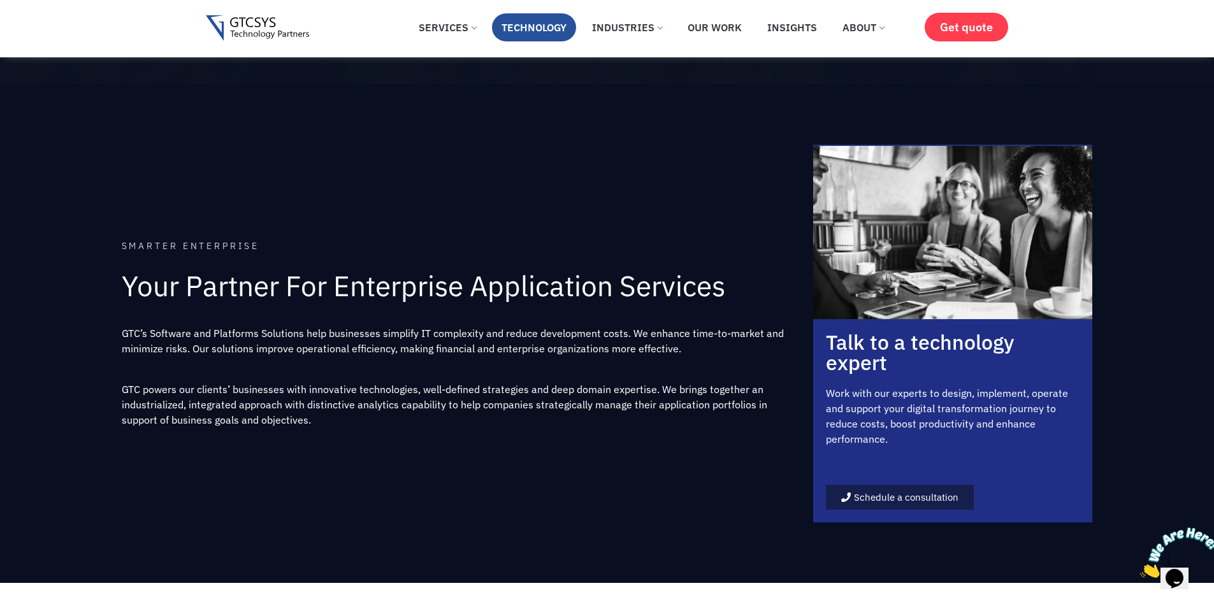
click at [565, 44] on li "Technology" at bounding box center [534, 30] width 84 height 34
click at [520, 27] on link "Technology" at bounding box center [534, 27] width 84 height 28
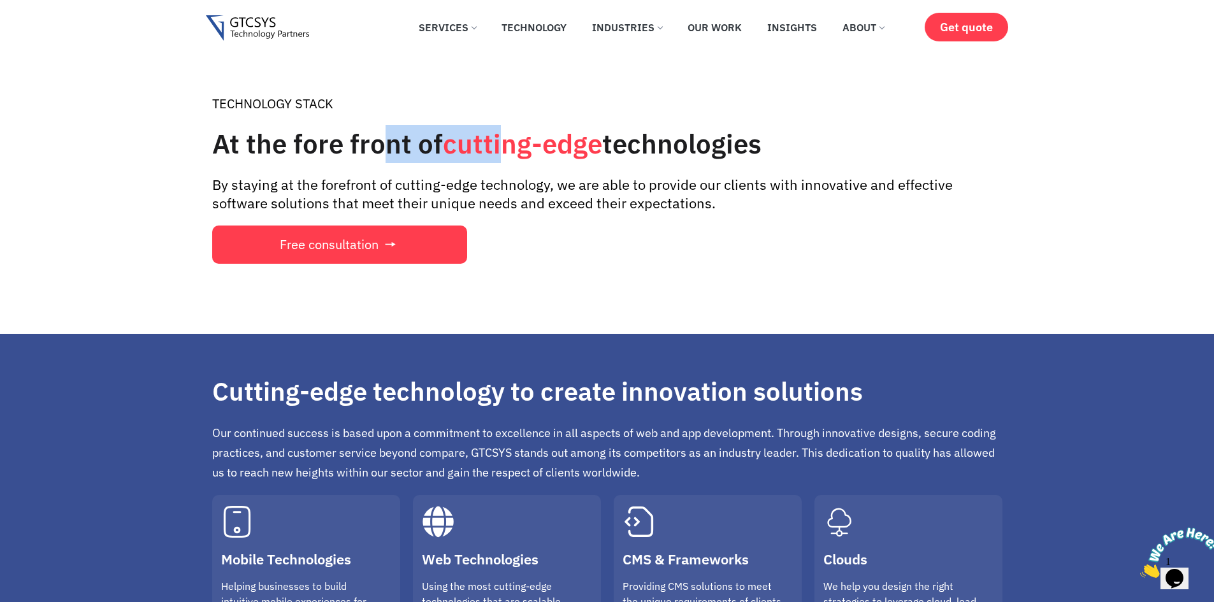
drag, startPoint x: 378, startPoint y: 145, endPoint x: 516, endPoint y: 148, distance: 137.7
click at [503, 148] on h1 "At the fore front of cutting-edge technologies" at bounding box center [607, 144] width 790 height 38
click at [561, 150] on span "cutting-edge" at bounding box center [522, 143] width 159 height 35
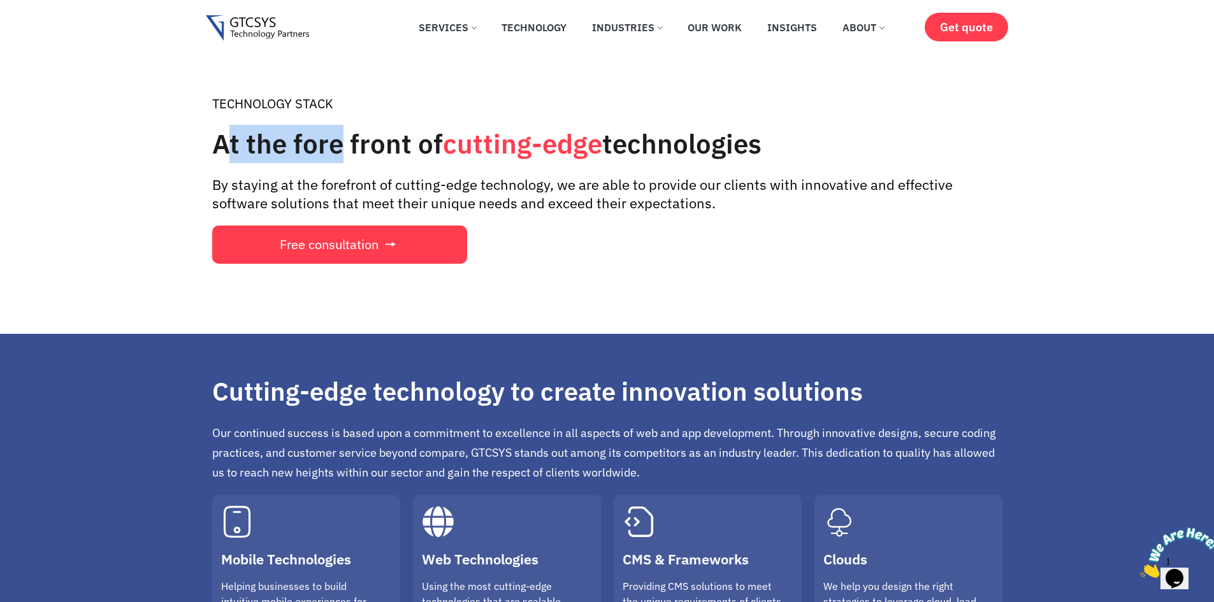
drag, startPoint x: 226, startPoint y: 147, endPoint x: 340, endPoint y: 147, distance: 114.1
click at [340, 147] on h1 "At the fore front of cutting-edge technologies" at bounding box center [607, 144] width 790 height 38
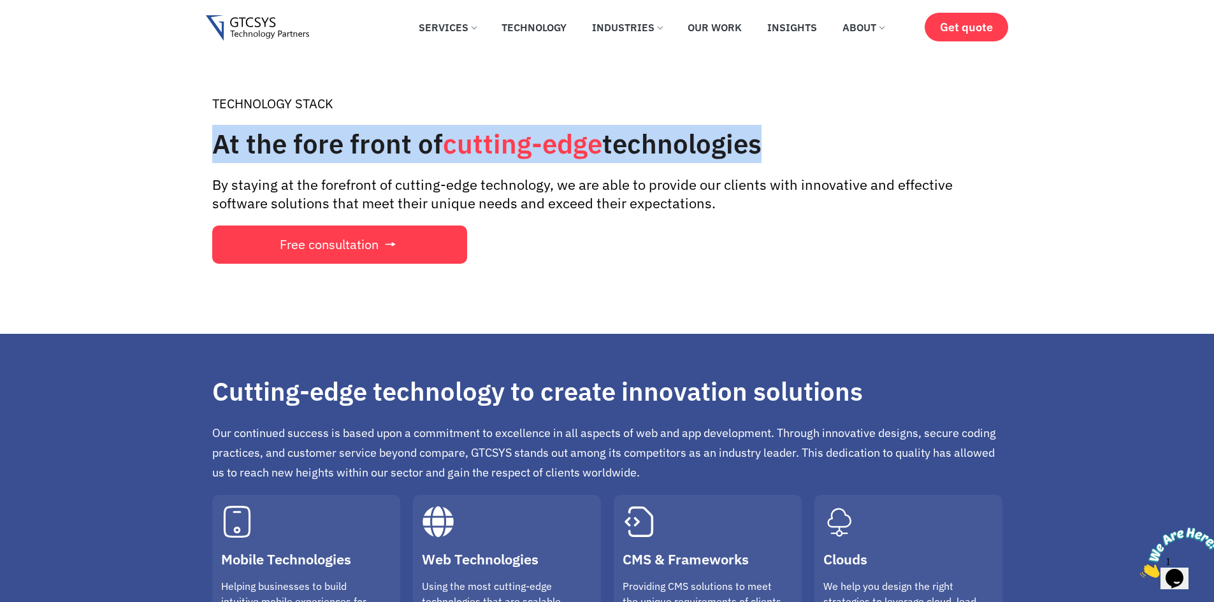
drag, startPoint x: 203, startPoint y: 147, endPoint x: 770, endPoint y: 156, distance: 567.3
click at [770, 156] on div "TECHNOLOGY STACK At the fore front of cutting-edge technologies By staying at t…" at bounding box center [607, 179] width 1214 height 181
copy h1 "At the fore front of cutting-edge technologies"
click at [516, 126] on h1 "At the fore front of cutting-edge technologies" at bounding box center [607, 144] width 790 height 38
